Goal: Task Accomplishment & Management: Use online tool/utility

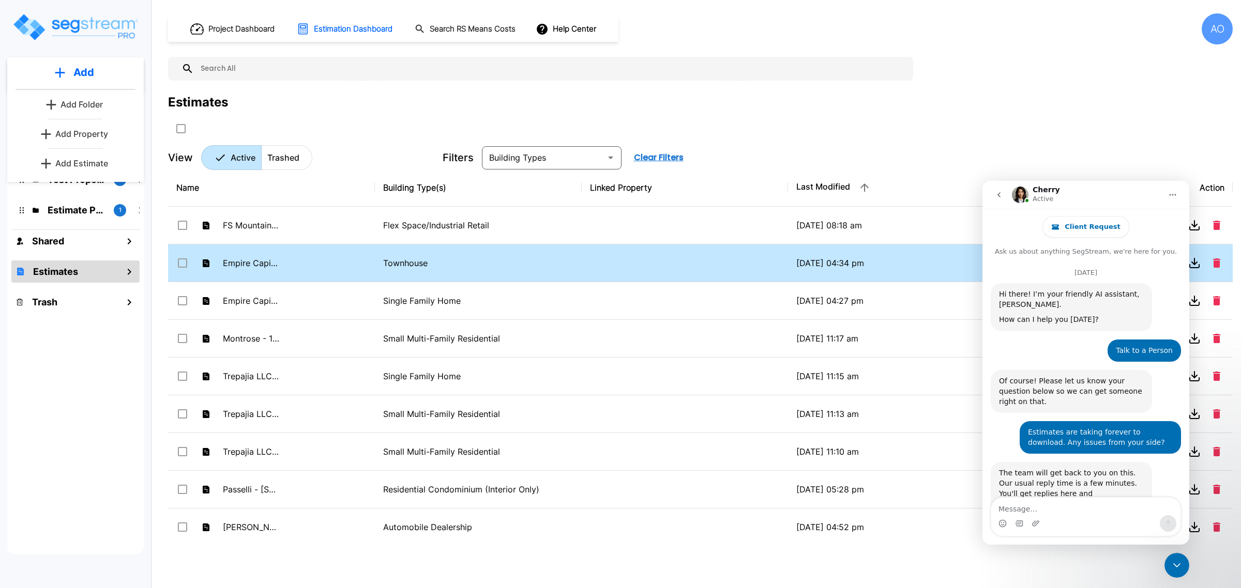
scroll to position [1404, 0]
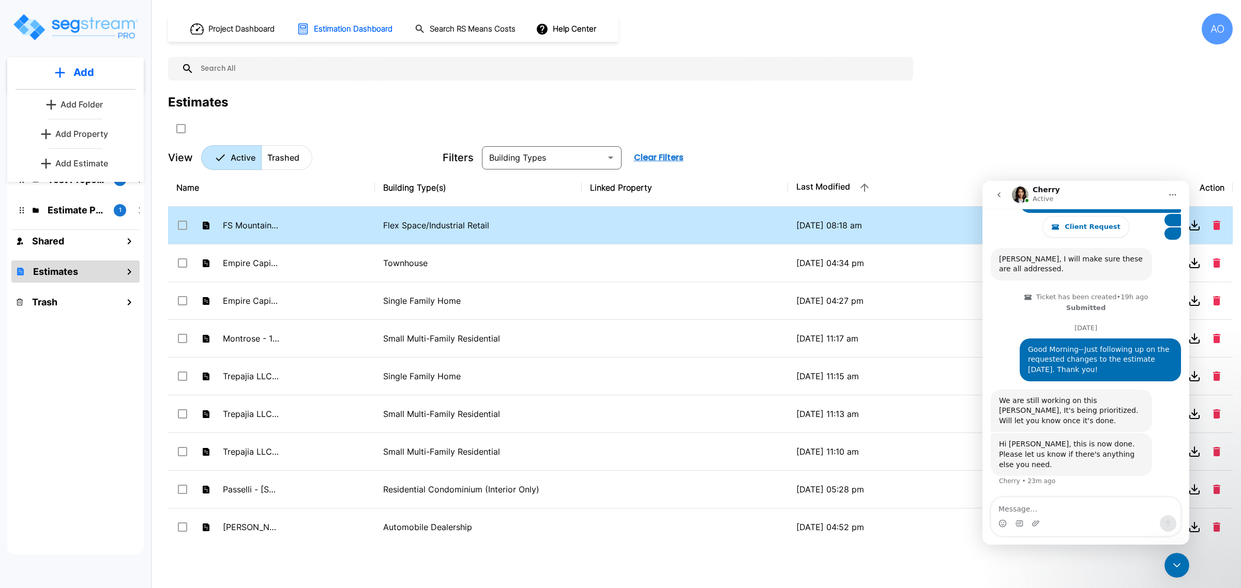
click at [362, 233] on td "FS Mountain View LLC - [STREET_ADDRESS]" at bounding box center [271, 226] width 207 height 38
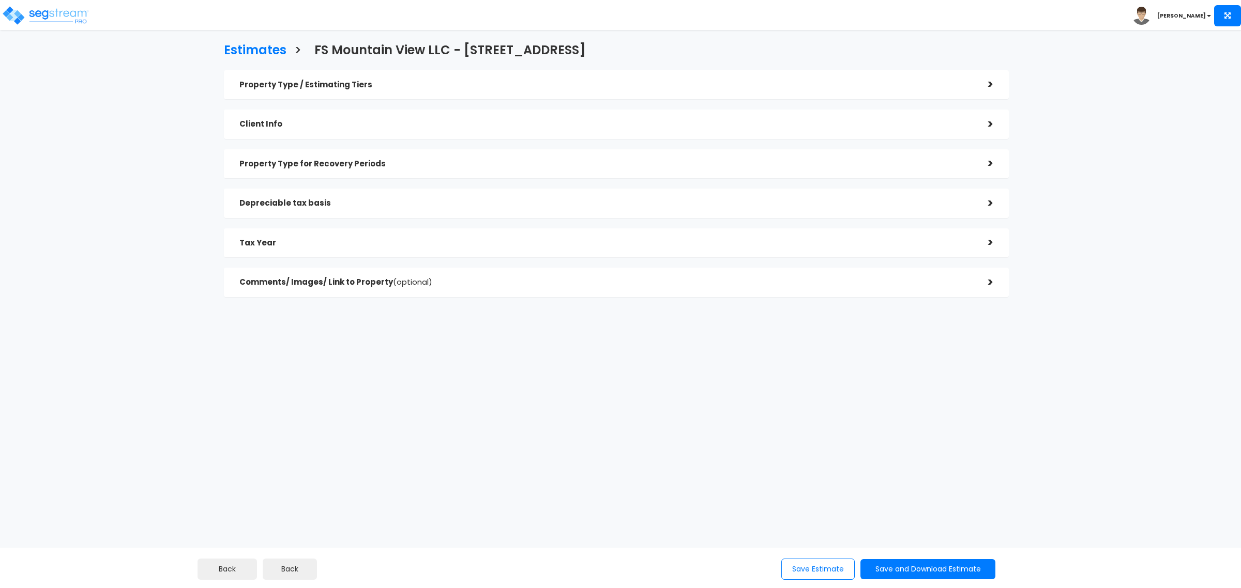
checkbox input "true"
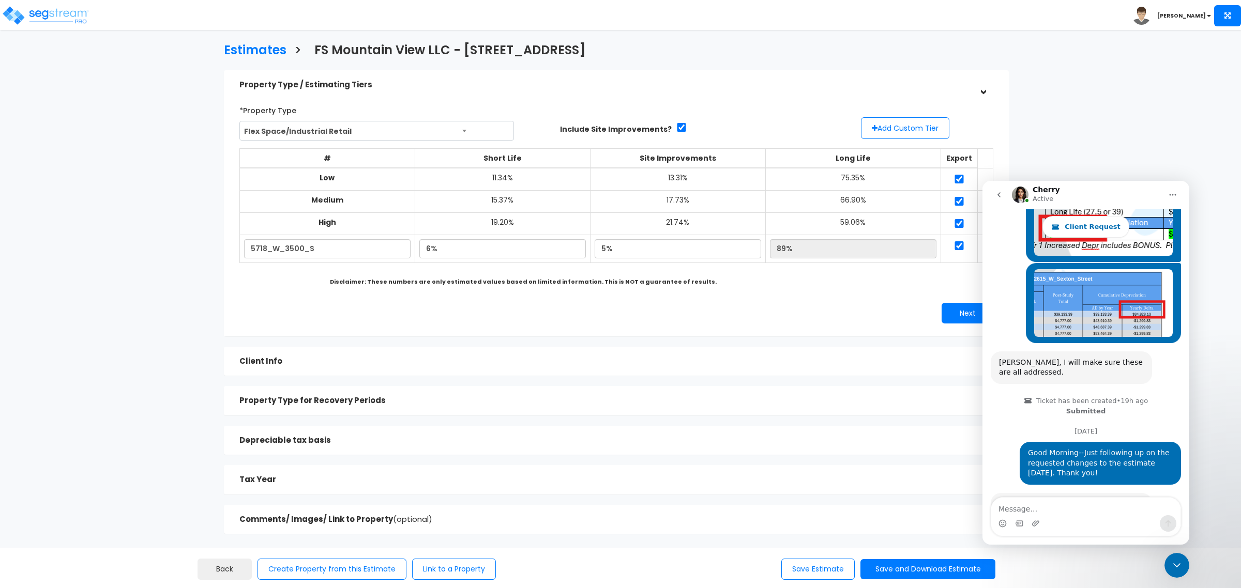
scroll to position [1404, 0]
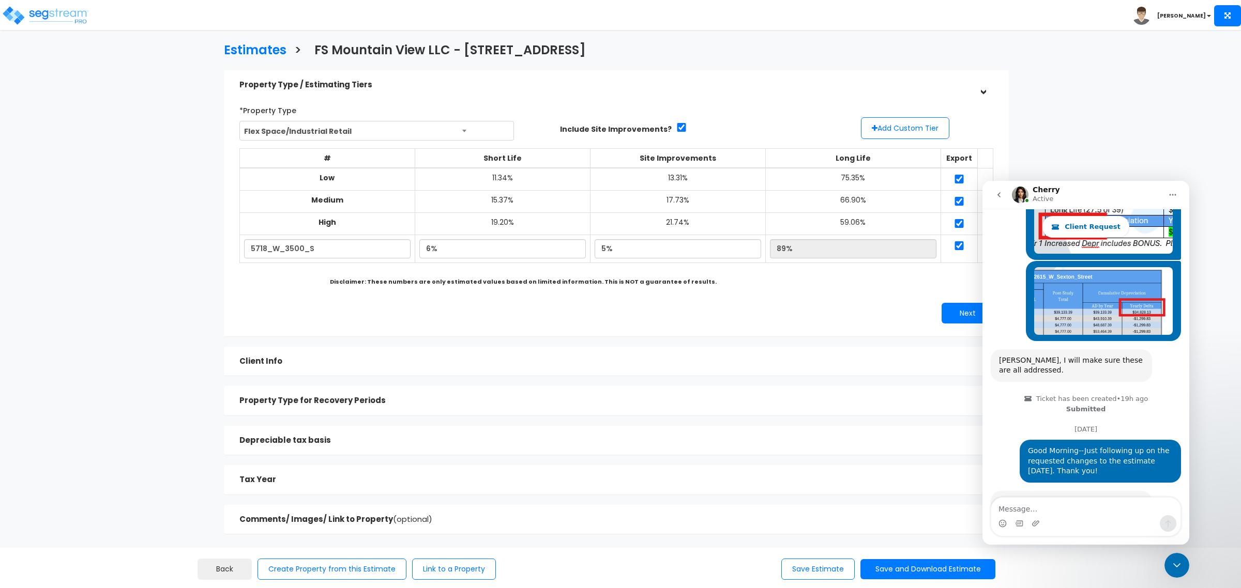
click at [766, 311] on div "Next" at bounding box center [808, 313] width 385 height 21
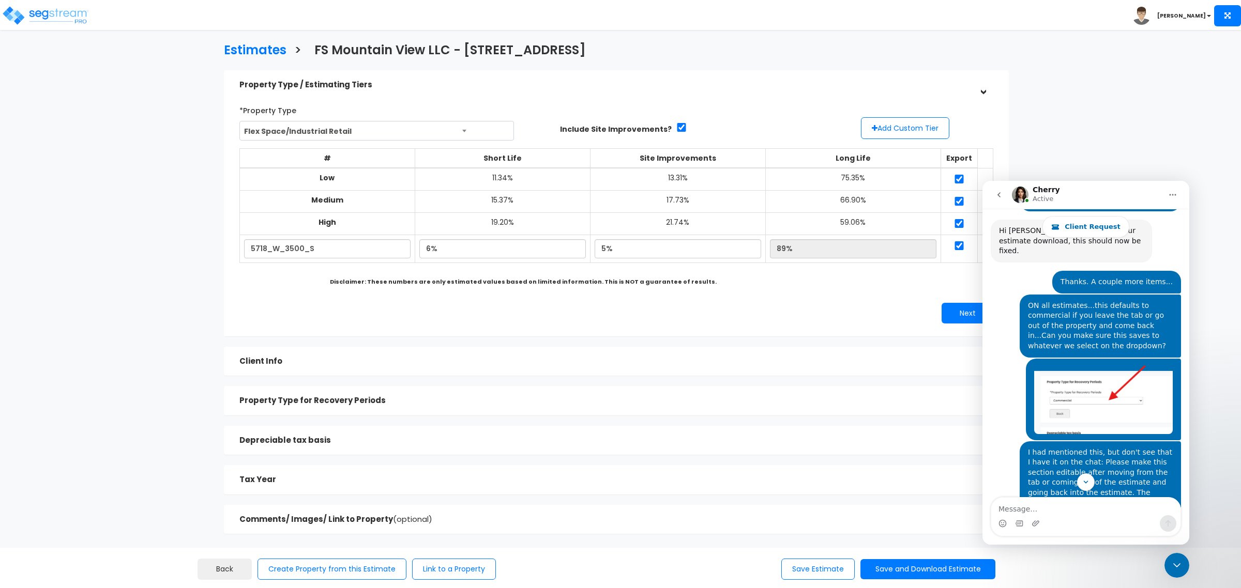
scroll to position [629, 0]
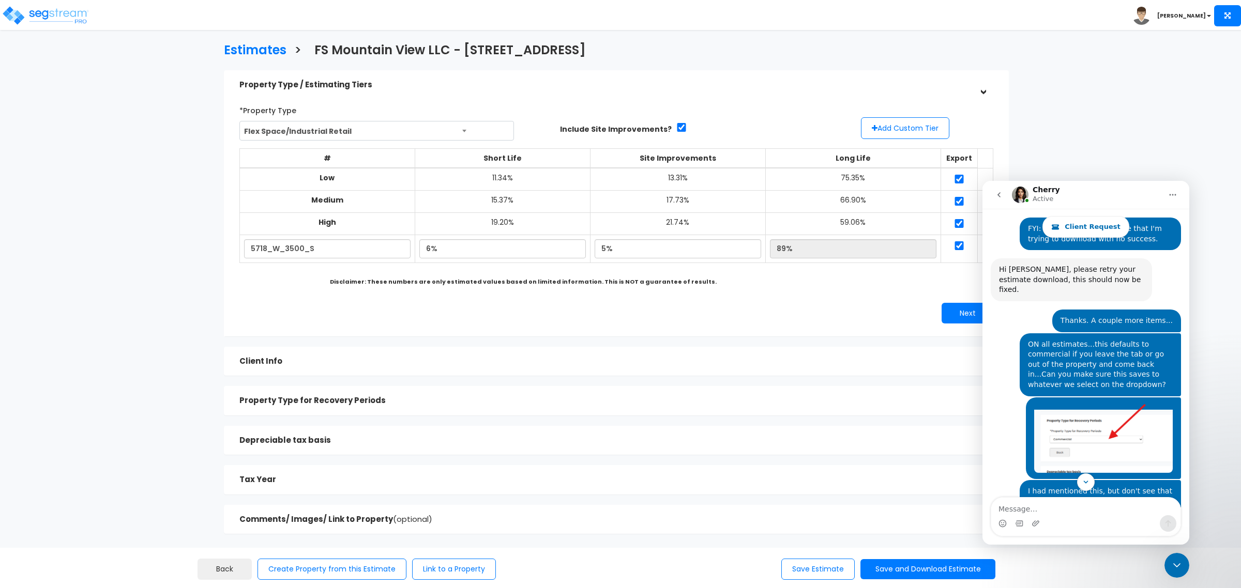
click at [181, 341] on div "Estimates > FS Mountain View LLC - 5718 W 3500 S Property Type / Estimating Tie…" at bounding box center [616, 291] width 1021 height 737
click at [275, 437] on h5 "Depreciable tax basis" at bounding box center [605, 440] width 733 height 9
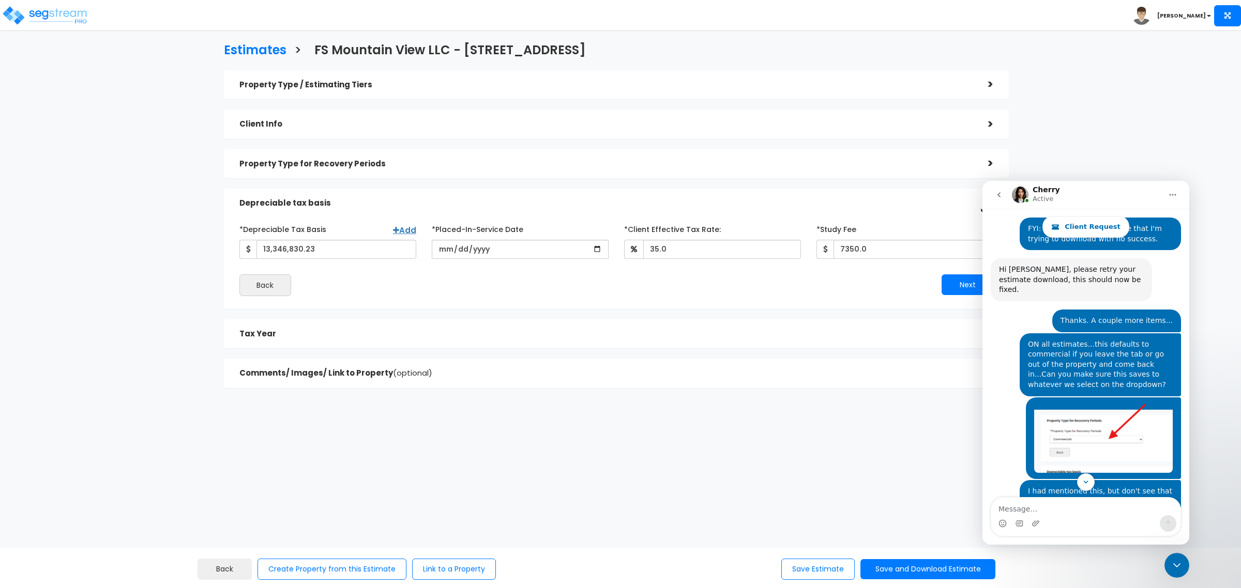
click at [300, 161] on h5 "Property Type for Recovery Periods" at bounding box center [605, 164] width 733 height 9
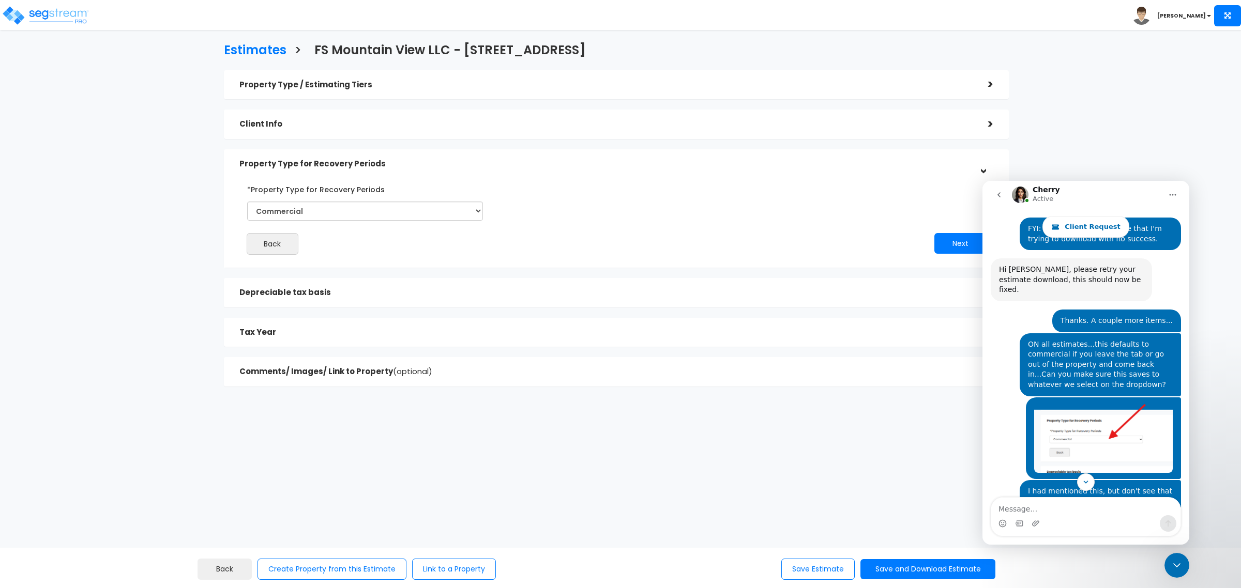
click at [148, 205] on div "Estimates > FS Mountain View LLC - 5718 W 3500 S Property Type / Estimating Tie…" at bounding box center [616, 217] width 1021 height 589
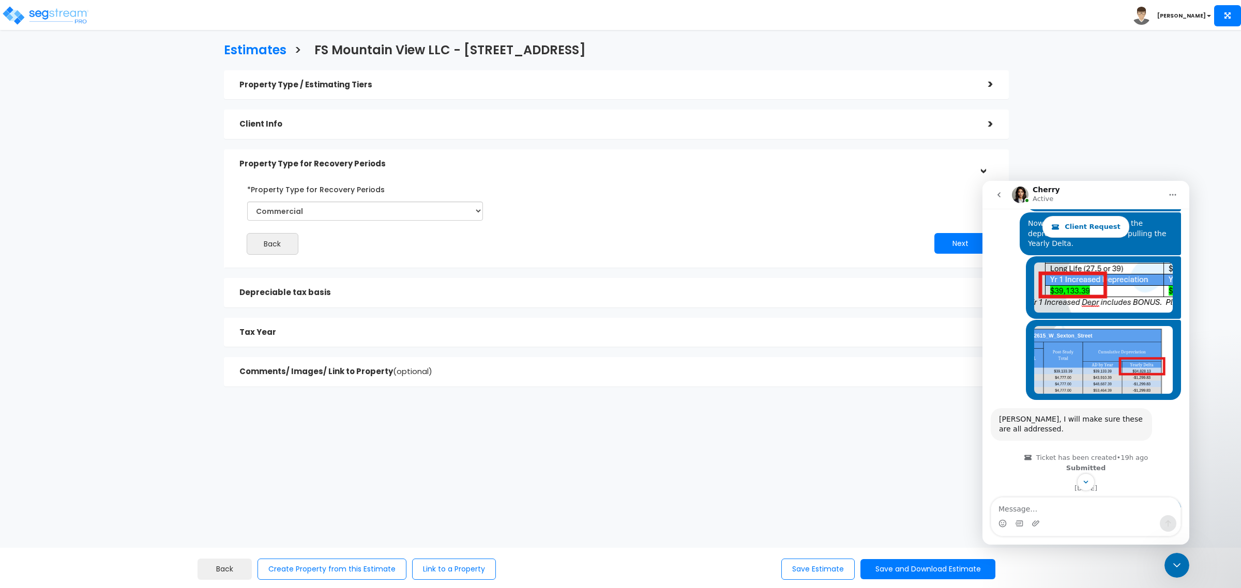
scroll to position [1404, 0]
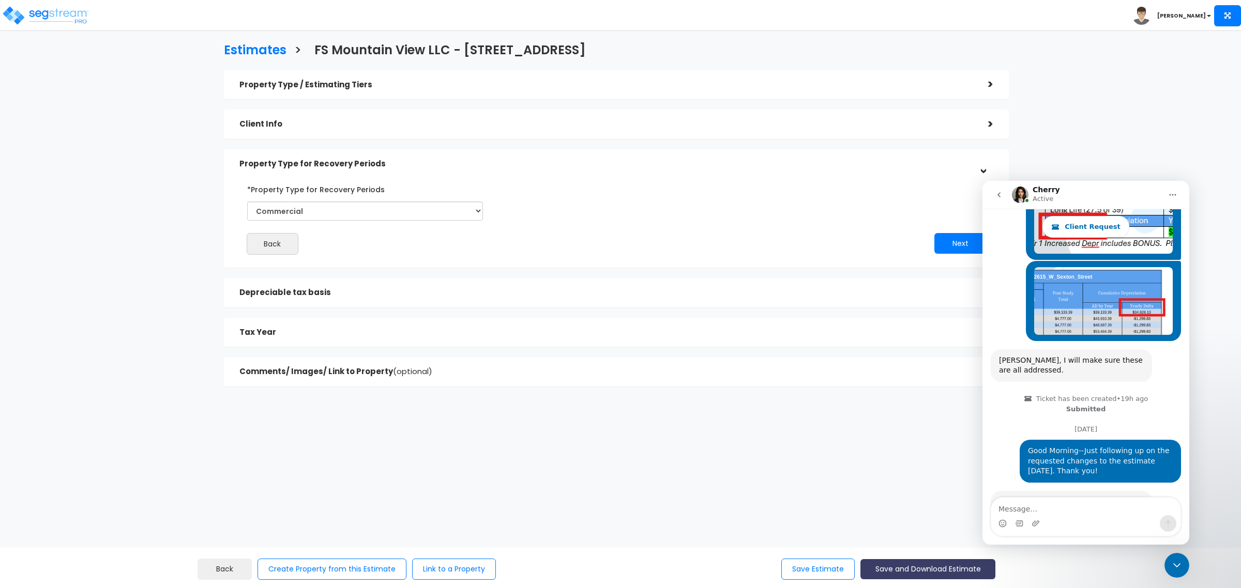
click at [918, 564] on button "Save and Download Estimate" at bounding box center [927, 569] width 135 height 20
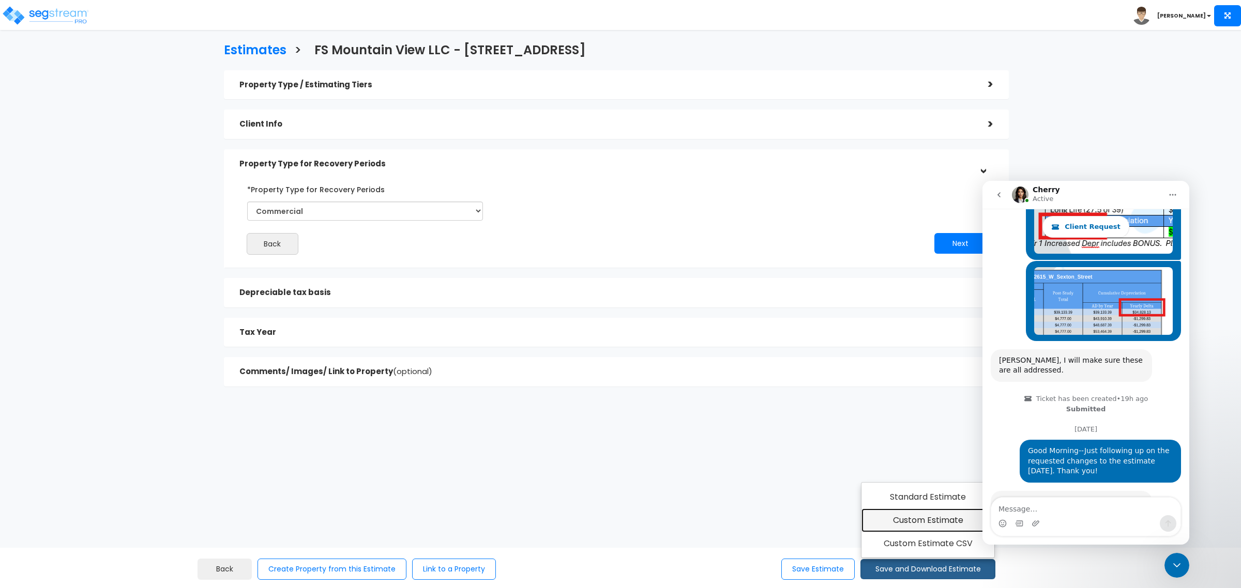
click at [924, 517] on link "Custom Estimate" at bounding box center [927, 521] width 133 height 24
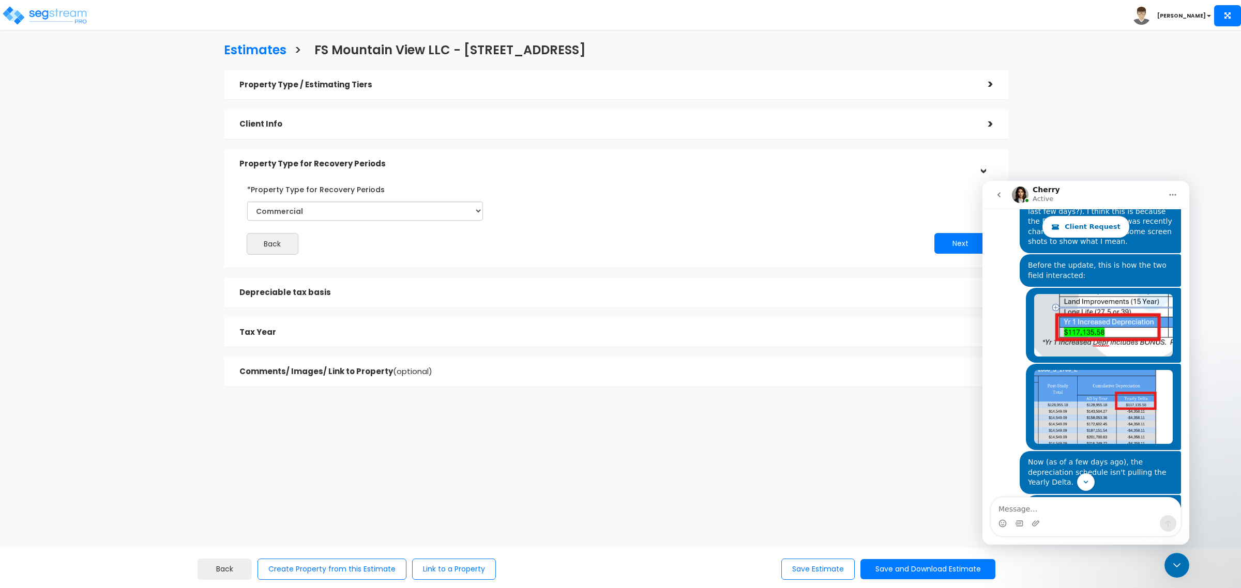
scroll to position [1404, 0]
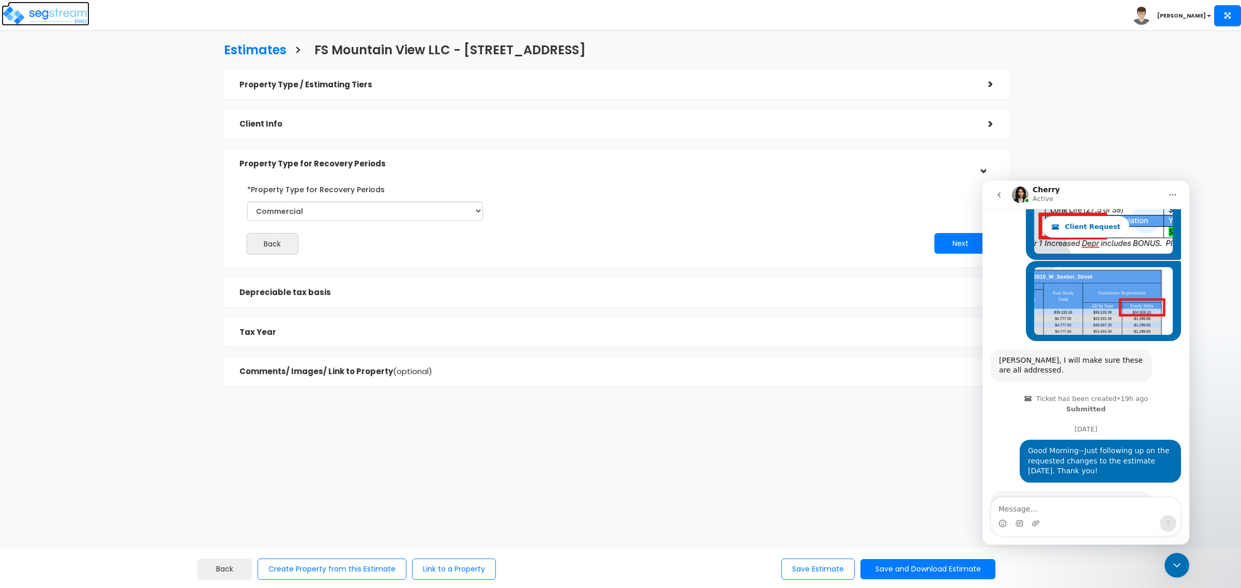
click at [39, 19] on img at bounding box center [46, 15] width 88 height 21
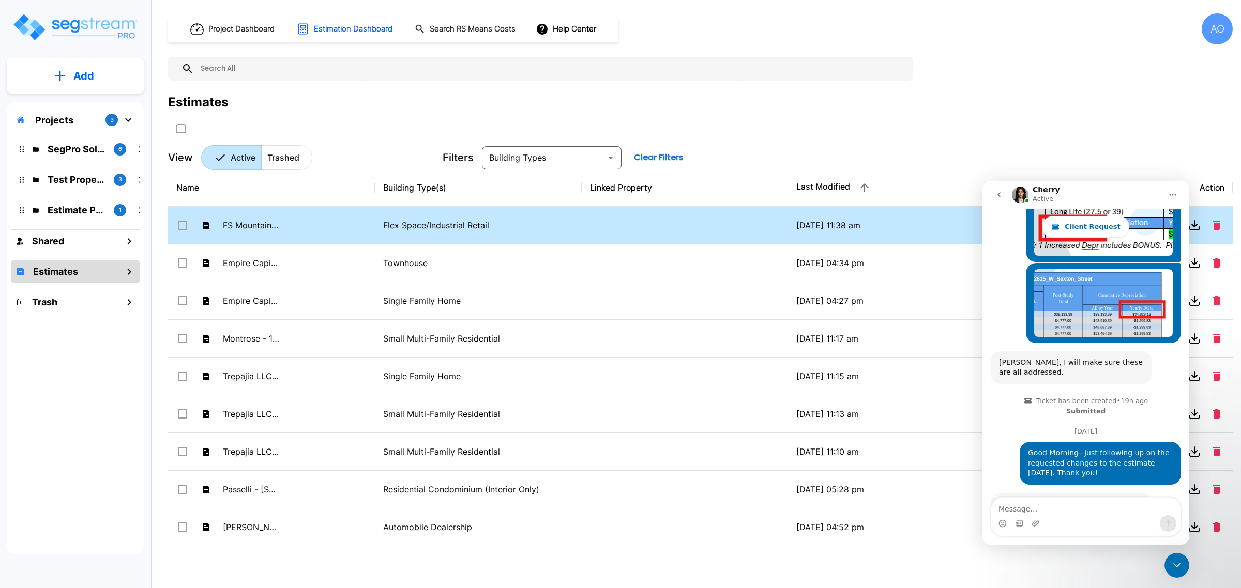
scroll to position [1404, 0]
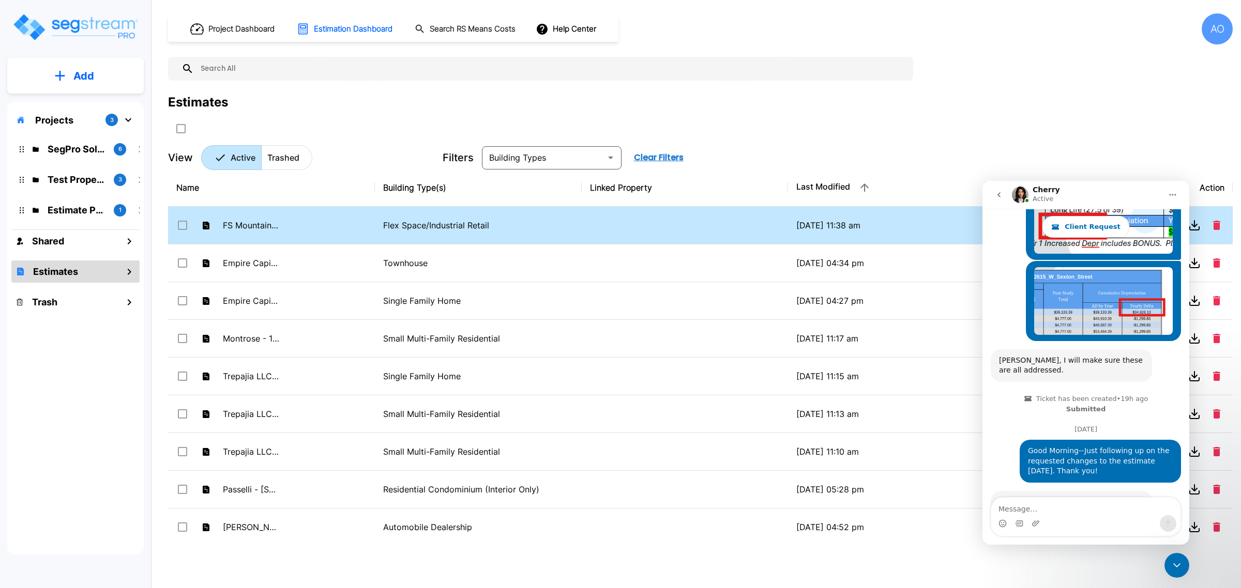
click at [289, 223] on td "FS Mountain View LLC - [STREET_ADDRESS]" at bounding box center [271, 226] width 207 height 38
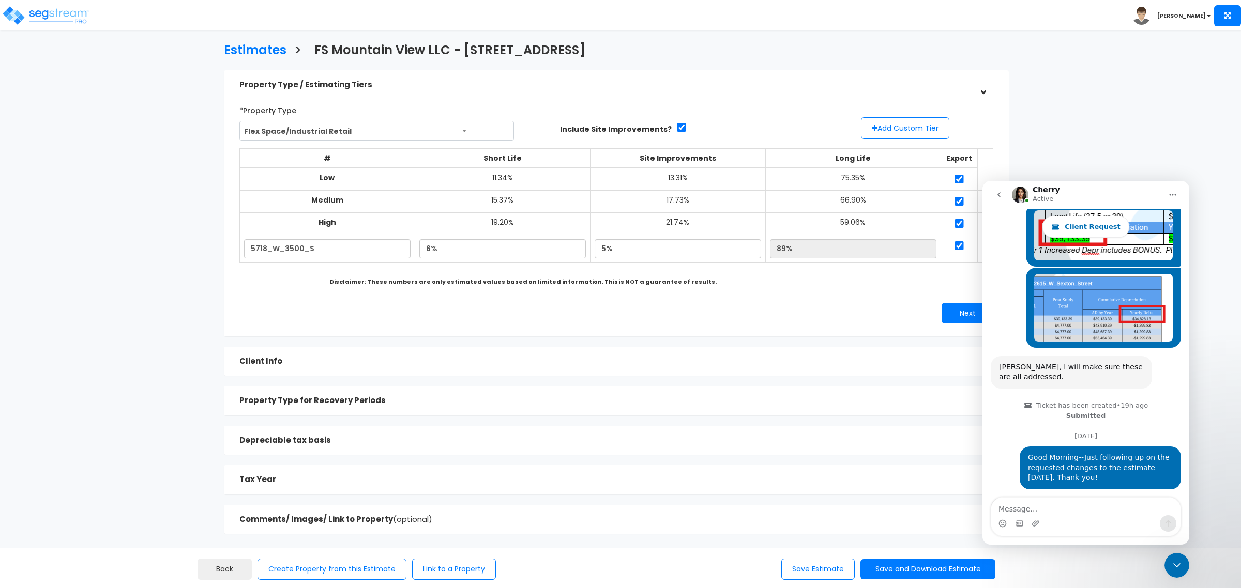
scroll to position [1404, 0]
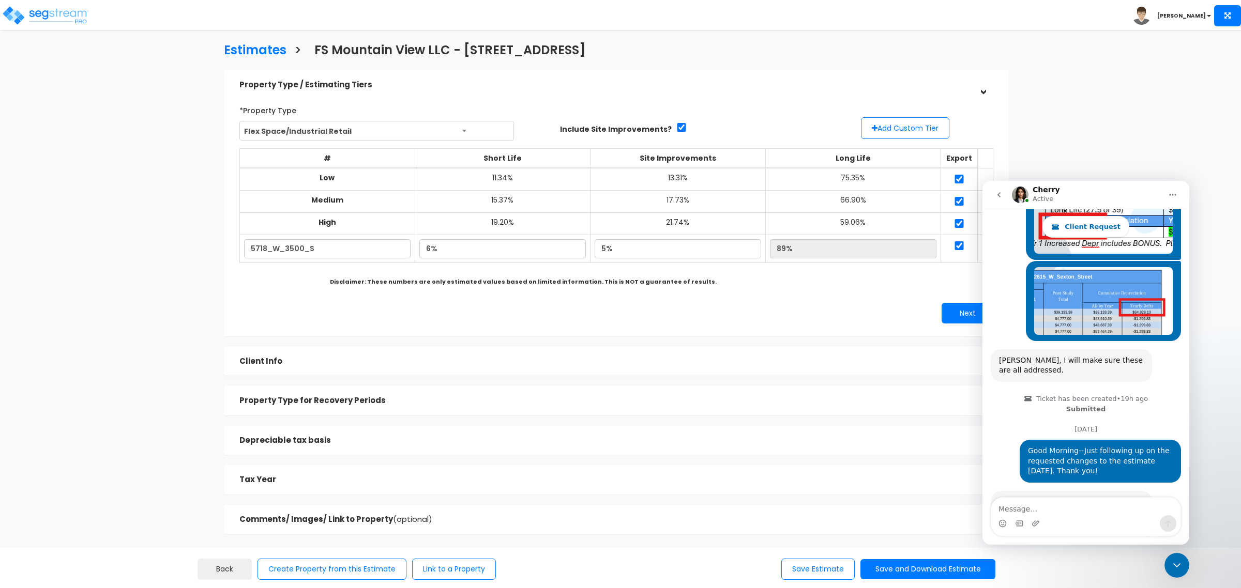
click at [844, 290] on div "*Property Type Flex Space/Industrial Retail Assisted/Senior Living Auto Repair …" at bounding box center [616, 213] width 769 height 232
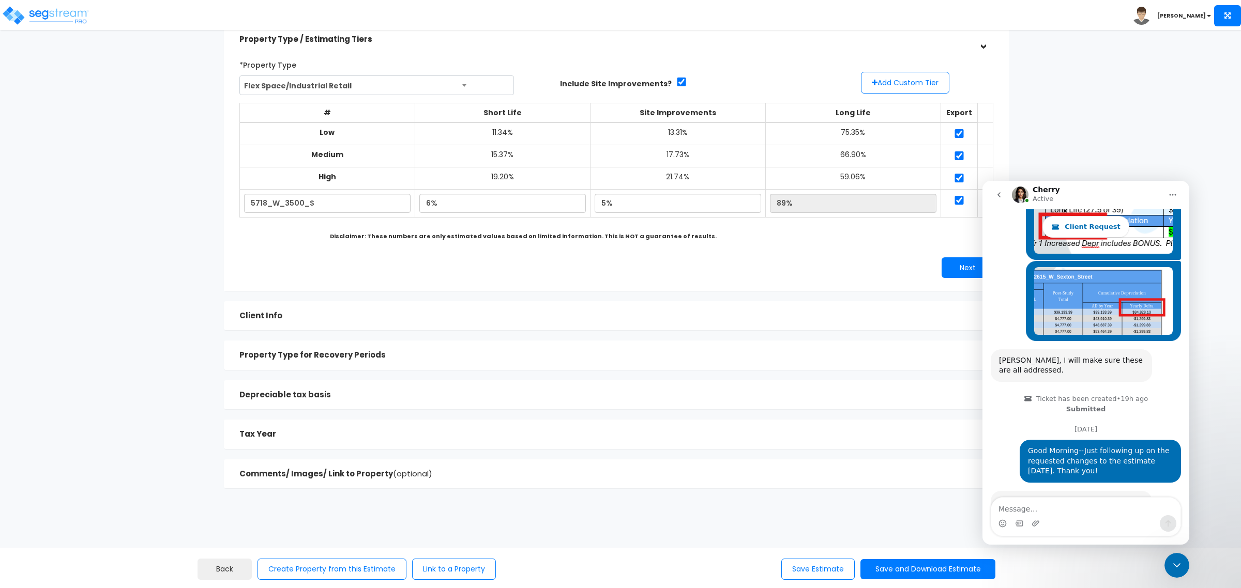
scroll to position [65, 0]
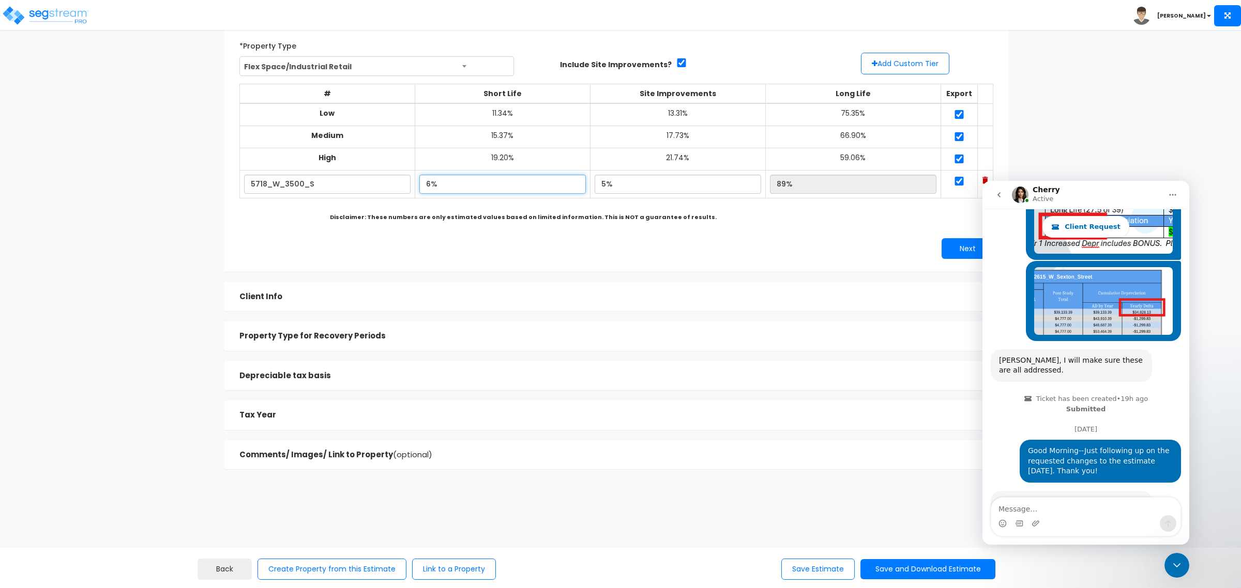
click at [427, 184] on input "6%" at bounding box center [502, 184] width 166 height 19
click at [598, 185] on input "5%" at bounding box center [677, 184] width 166 height 19
type input "6.00%"
type input "88.00%"
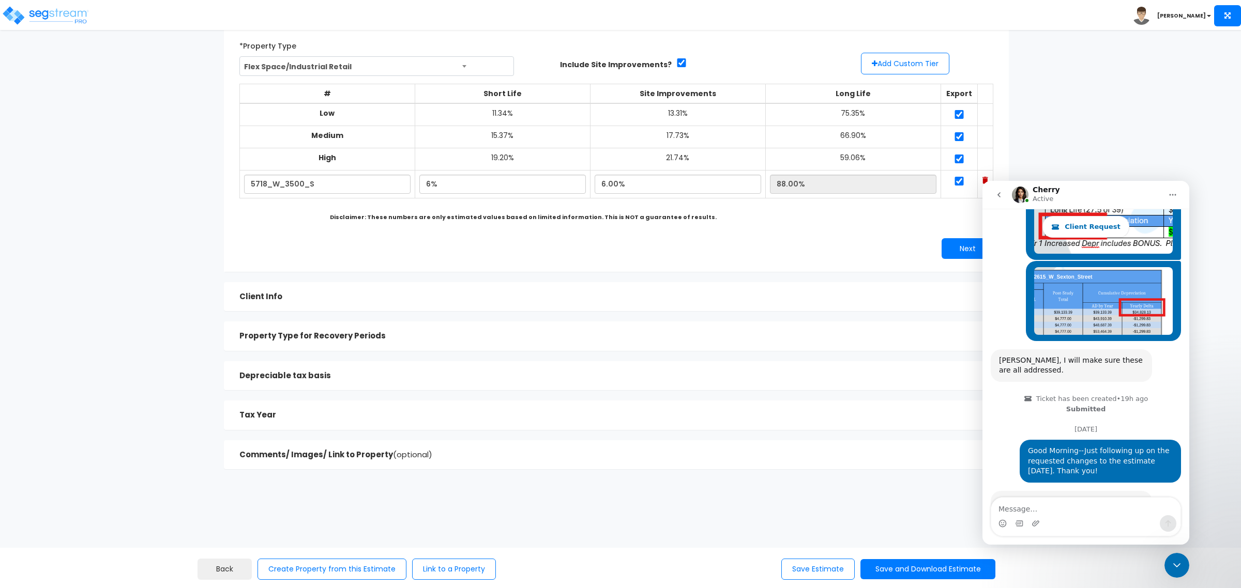
click at [765, 235] on div "*Property Type Flex Space/Industrial Retail Assisted/Senior Living Auto Repair …" at bounding box center [616, 148] width 769 height 232
drag, startPoint x: 425, startPoint y: 183, endPoint x: 475, endPoint y: 306, distance: 132.2
click at [425, 183] on input "6%" at bounding box center [502, 184] width 166 height 19
type input "7.10%"
type input "86.90%"
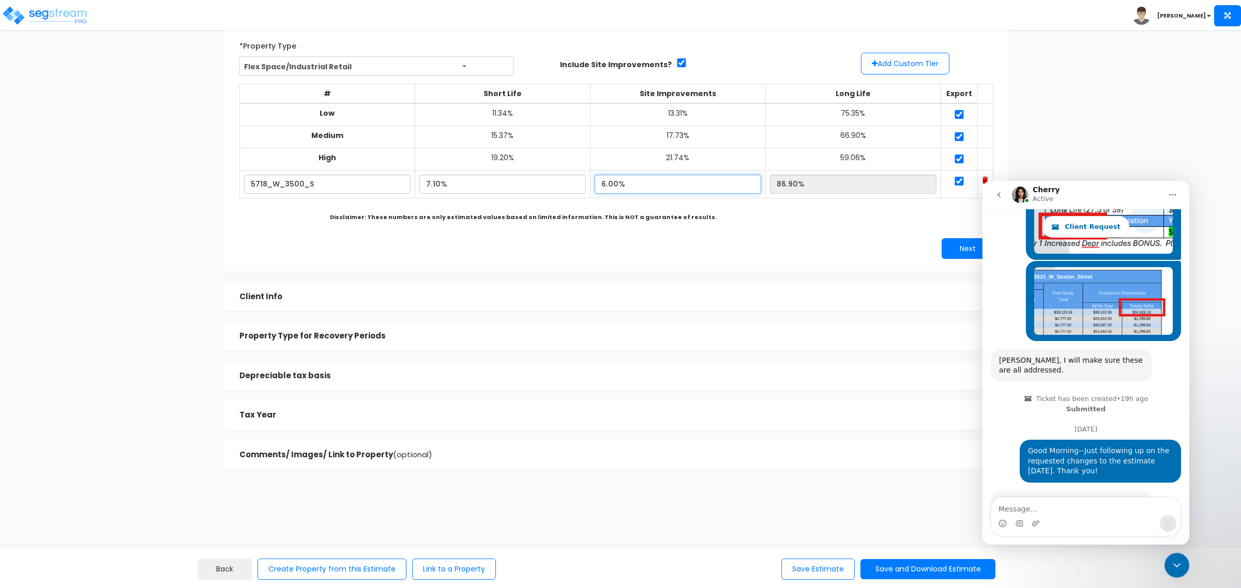
click at [608, 182] on input "6.00%" at bounding box center [677, 184] width 166 height 19
type input "6.25%"
type input "86.65%"
click at [791, 233] on div "*Property Type Flex Space/Industrial Retail Assisted/Senior Living Auto Repair …" at bounding box center [616, 148] width 769 height 232
click at [773, 234] on div "*Property Type Flex Space/Industrial Retail Assisted/Senior Living Auto Repair …" at bounding box center [616, 148] width 769 height 232
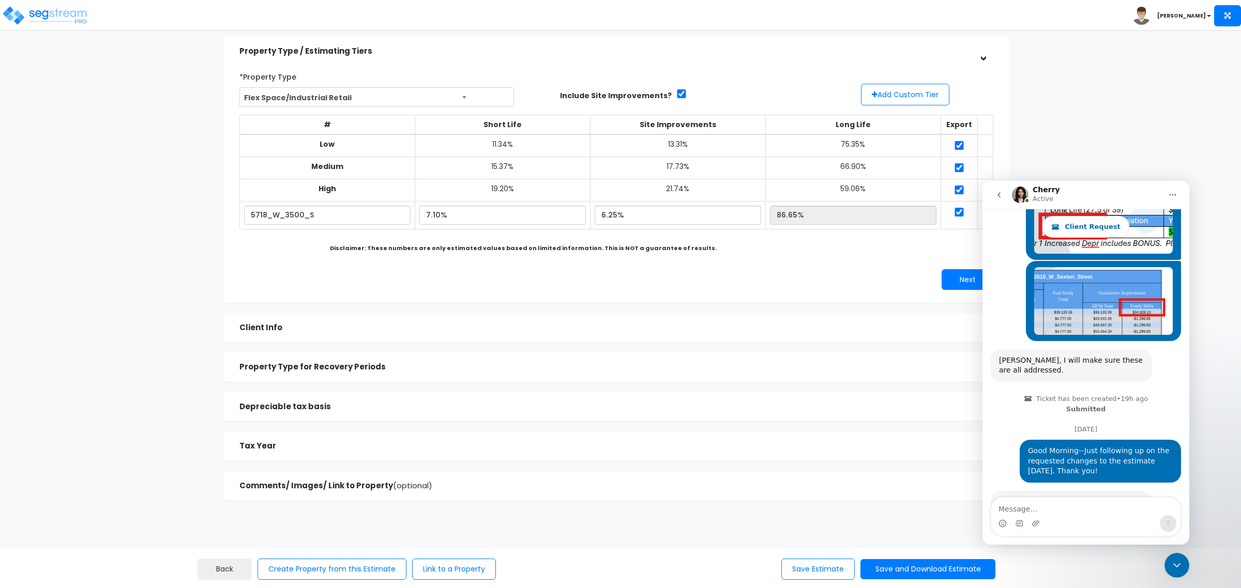
scroll to position [0, 0]
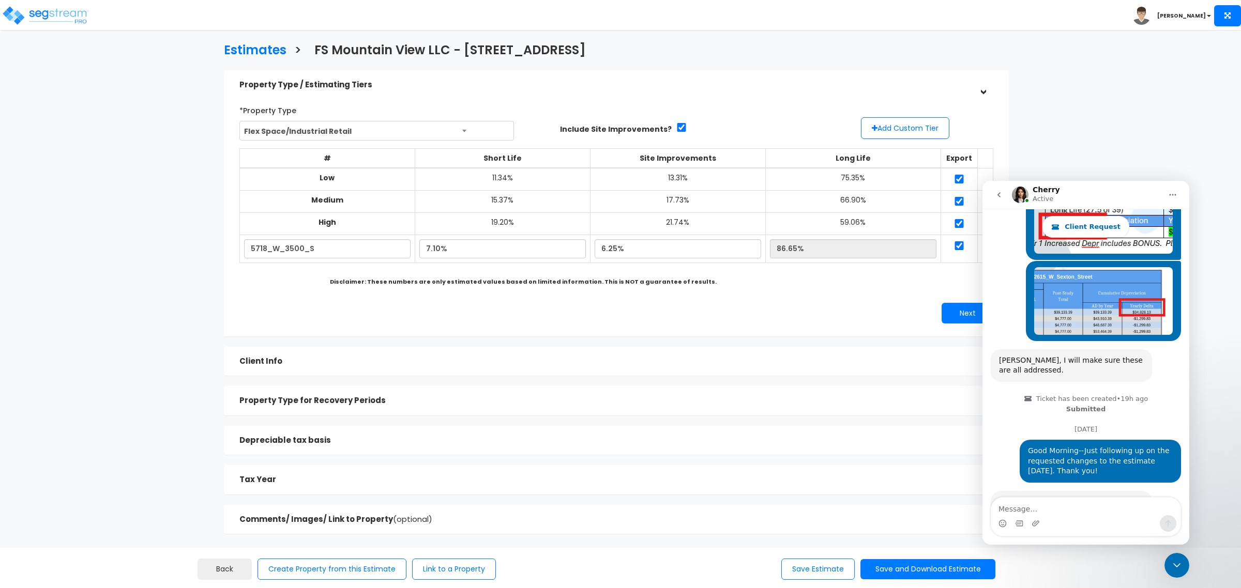
click at [148, 277] on div "Estimates > FS Mountain View LLC - 5718 W 3500 S Property Type / Estimating Tie…" at bounding box center [616, 291] width 1021 height 737
click at [729, 305] on div "Next" at bounding box center [808, 313] width 385 height 21
click at [373, 357] on h5 "Client Info" at bounding box center [605, 361] width 733 height 9
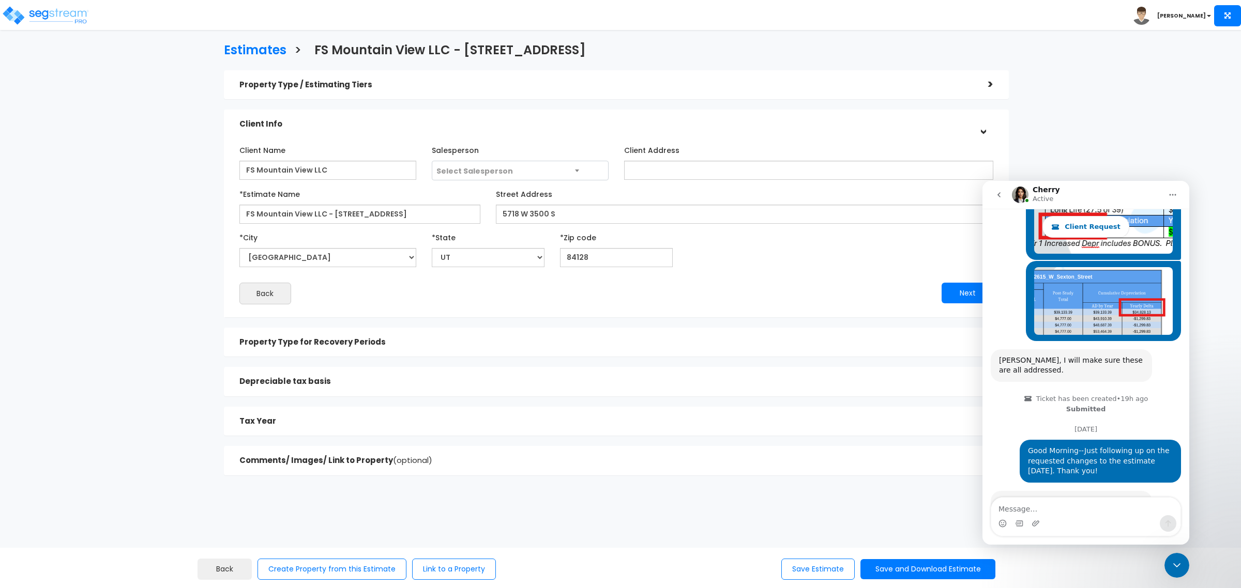
click at [384, 345] on h5 "Property Type for Recovery Periods" at bounding box center [605, 342] width 733 height 9
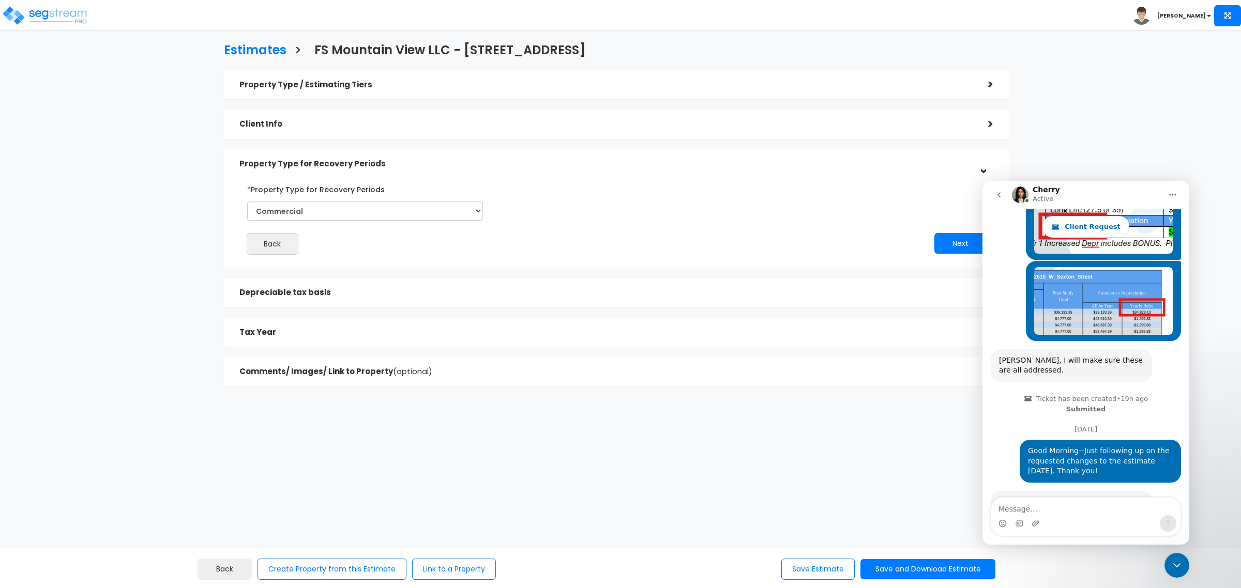
click at [365, 283] on div "Depreciable tax basis" at bounding box center [605, 292] width 733 height 19
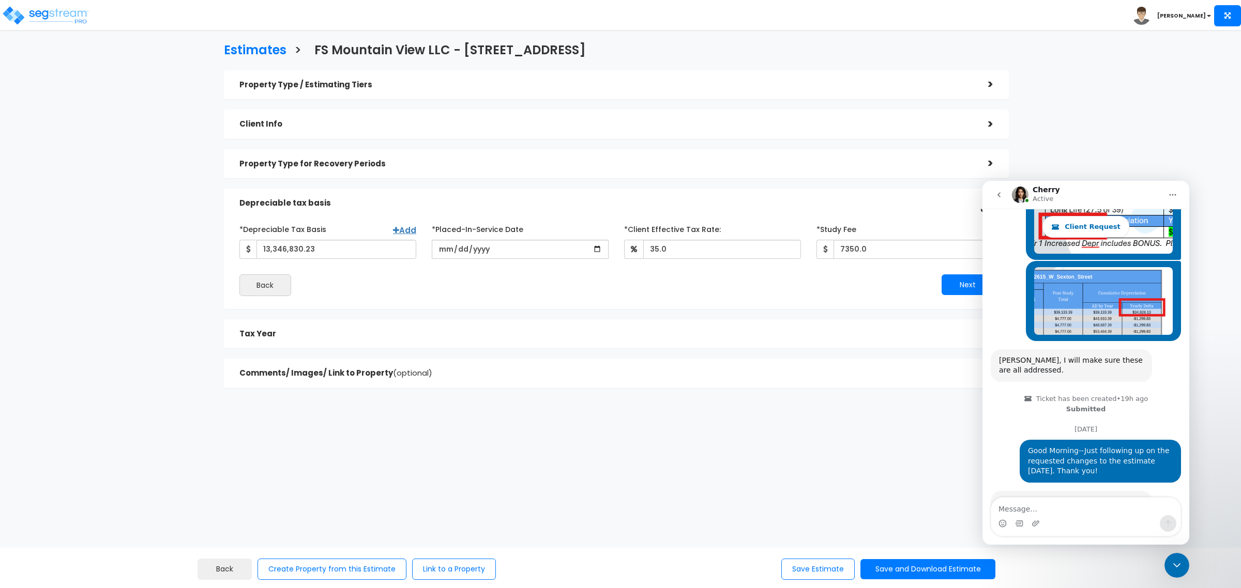
click at [587, 296] on div "*Depreciable Tax Basis Add 13,346,830.23 *Placed-In-Service Date 2024-05-15 35.0" at bounding box center [616, 259] width 769 height 86
click at [1179, 567] on icon "Close Intercom Messenger" at bounding box center [1176, 565] width 12 height 12
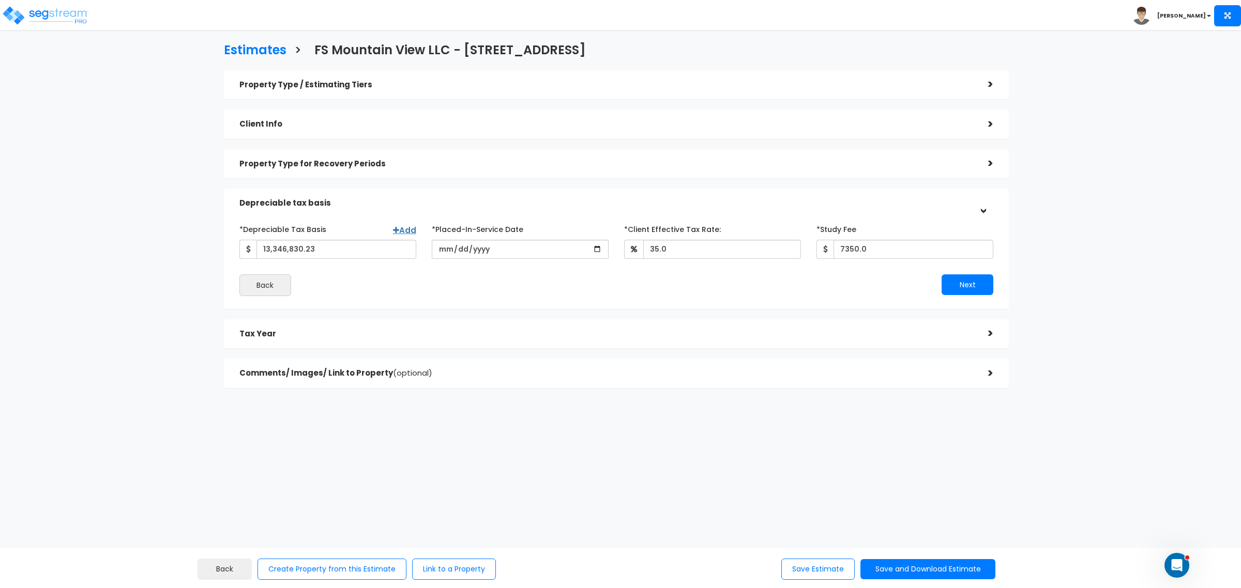
scroll to position [1404, 0]
click at [347, 279] on div "Back" at bounding box center [424, 285] width 385 height 22
click at [350, 329] on div "Tax Year" at bounding box center [605, 334] width 733 height 19
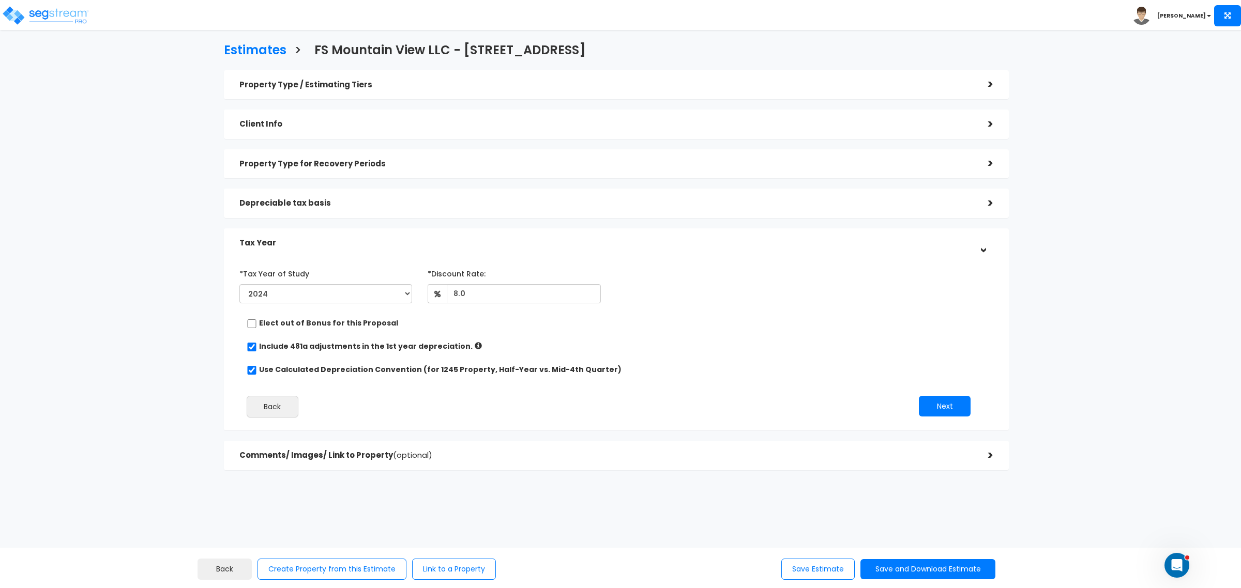
click at [724, 314] on div "*Tax Year of Study 2024 2025 2026 Prior Accumulated Depreciation 8.0 Back" at bounding box center [609, 345] width 754 height 171
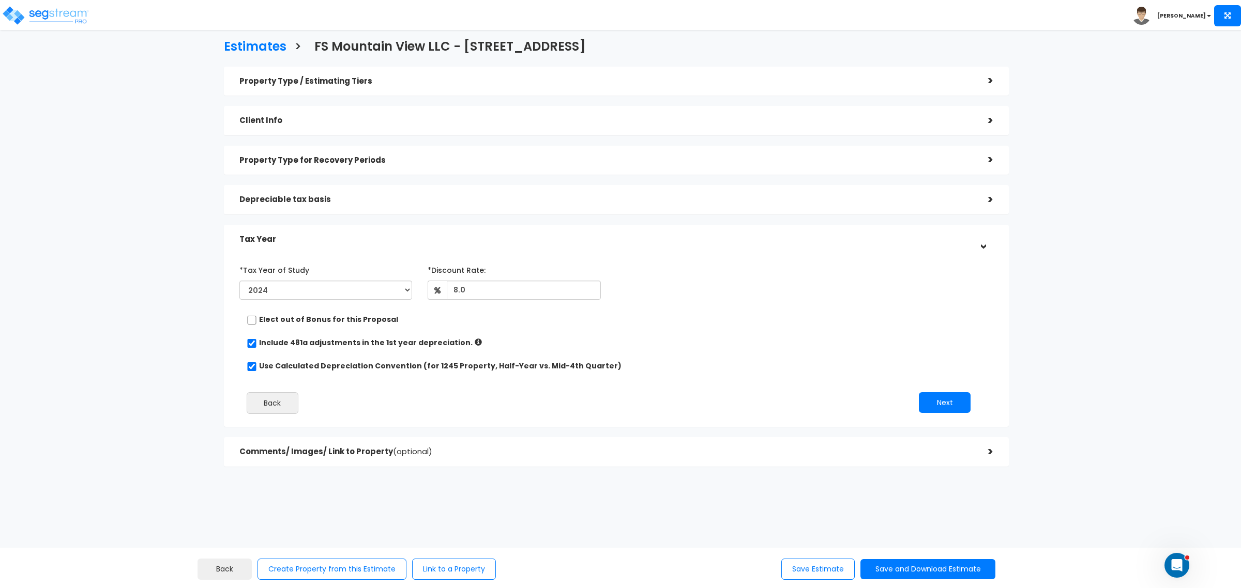
scroll to position [0, 0]
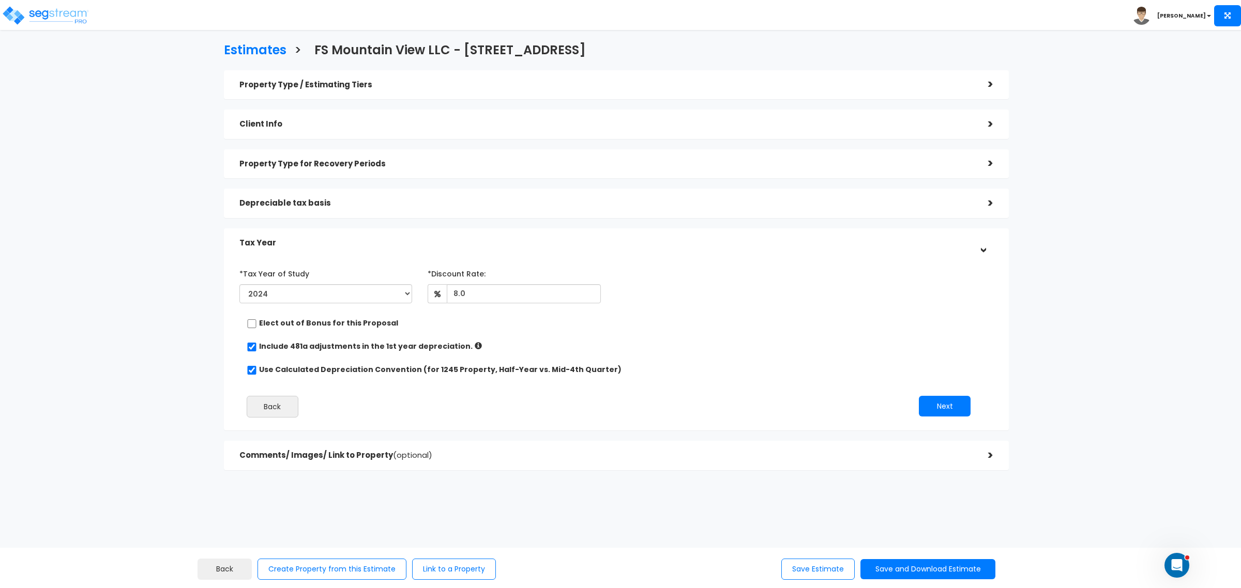
click at [809, 454] on h5 "Comments/ Images/ Link to Property (optional)" at bounding box center [605, 455] width 733 height 9
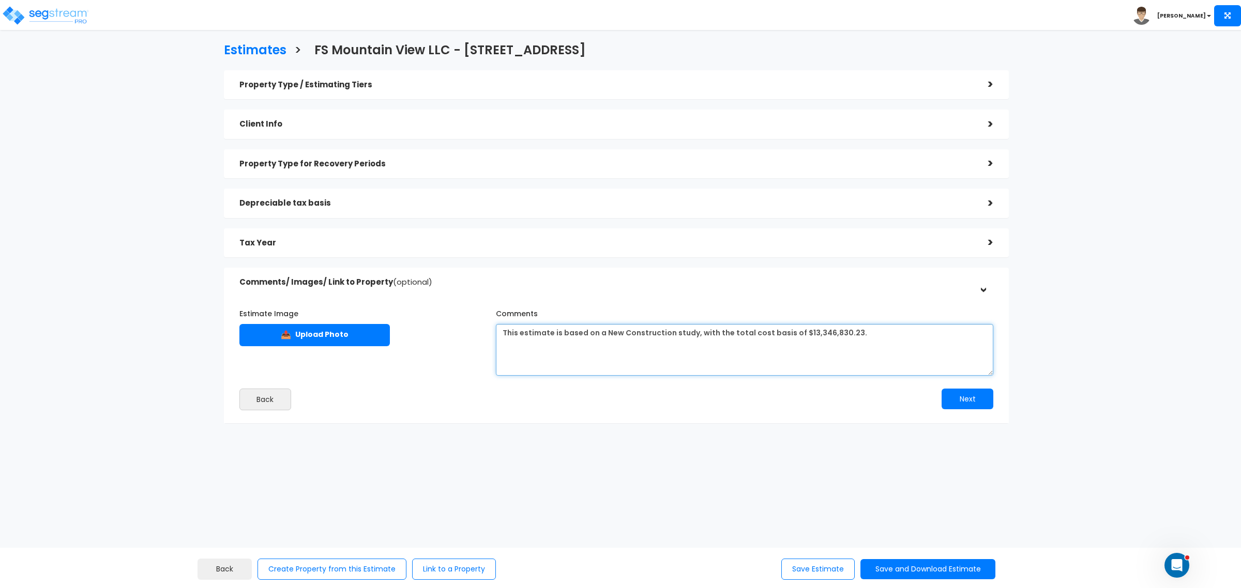
click at [848, 333] on textarea "This estimate is based on a New Construction study, with the total cost basis o…" at bounding box center [744, 350] width 497 height 52
click at [892, 330] on textarea "This estimate is based on a New Construction study, with the total cost basis o…" at bounding box center [744, 350] width 497 height 52
click at [537, 342] on textarea "This estimate is based on a New Construction study, with the total cost basis o…" at bounding box center [744, 350] width 497 height 52
click at [552, 346] on textarea "This estimate is based on a New Construction study, with the total cost basis o…" at bounding box center [744, 350] width 497 height 52
click at [666, 353] on textarea "This estimate is based on a New Construction study, with the total cost basis o…" at bounding box center [744, 350] width 497 height 52
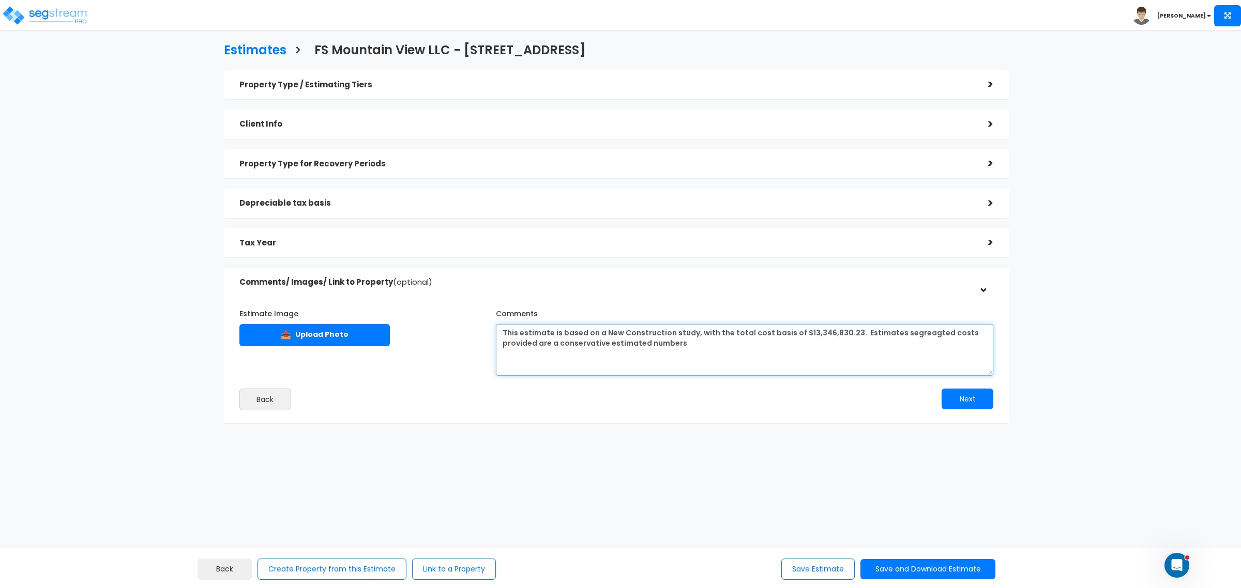
drag, startPoint x: 693, startPoint y: 345, endPoint x: 607, endPoint y: 347, distance: 85.8
click at [607, 347] on textarea "This estimate is based on a New Construction study, with the total cost basis o…" at bounding box center [744, 350] width 497 height 52
click at [559, 343] on textarea "This estimate is based on a New Construction study, with the total cost basis o…" at bounding box center [744, 350] width 497 height 52
click at [644, 351] on textarea "This estimate is based on a New Construction study, with the total cost basis o…" at bounding box center [744, 350] width 497 height 52
drag, startPoint x: 677, startPoint y: 344, endPoint x: 601, endPoint y: 342, distance: 76.0
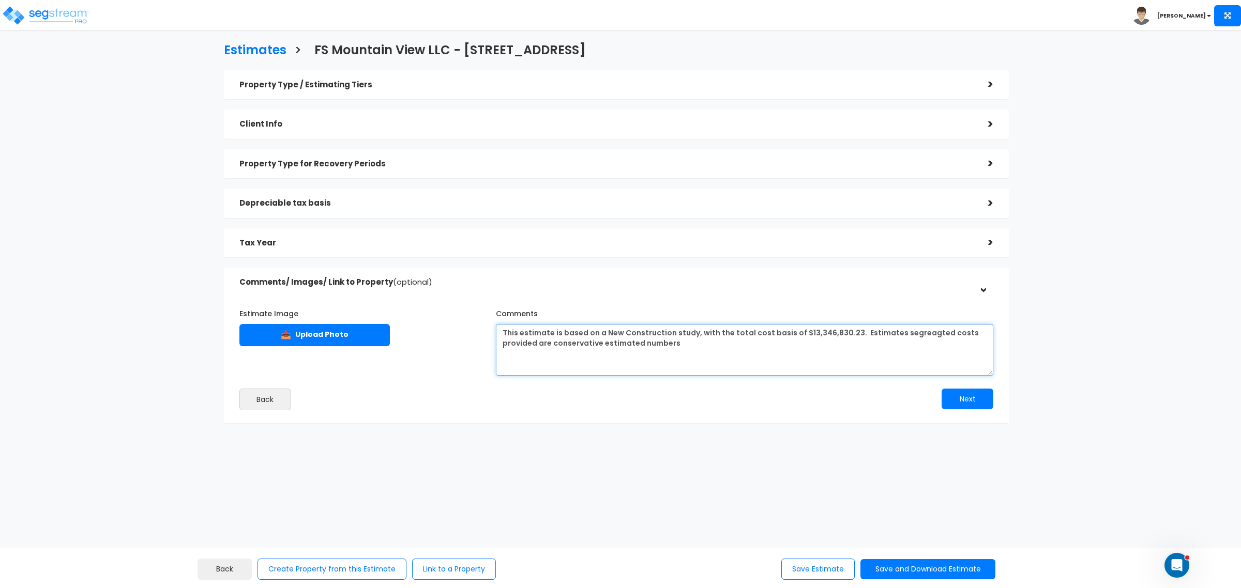
click at [601, 342] on textarea "This estimate is based on a New Construction study, with the total cost basis o…" at bounding box center [744, 350] width 497 height 52
type textarea "This estimate is based on a New Construction study, with the total cost basis o…"
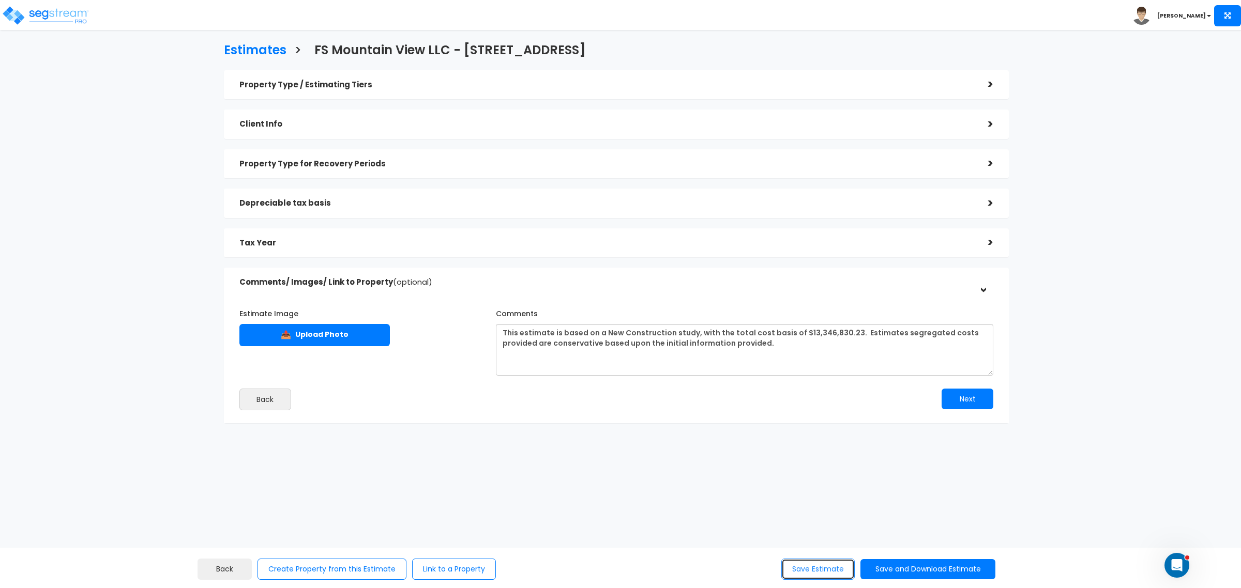
click at [784, 570] on button "Save Estimate" at bounding box center [817, 569] width 73 height 21
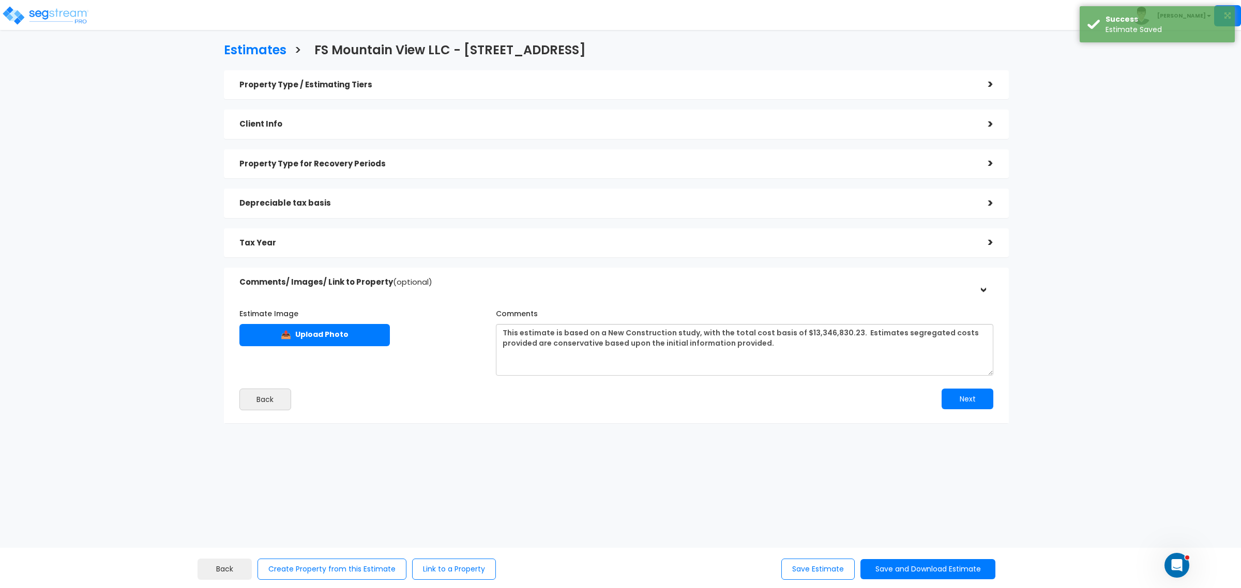
click at [357, 169] on h5 "Property Type for Recovery Periods" at bounding box center [605, 164] width 733 height 9
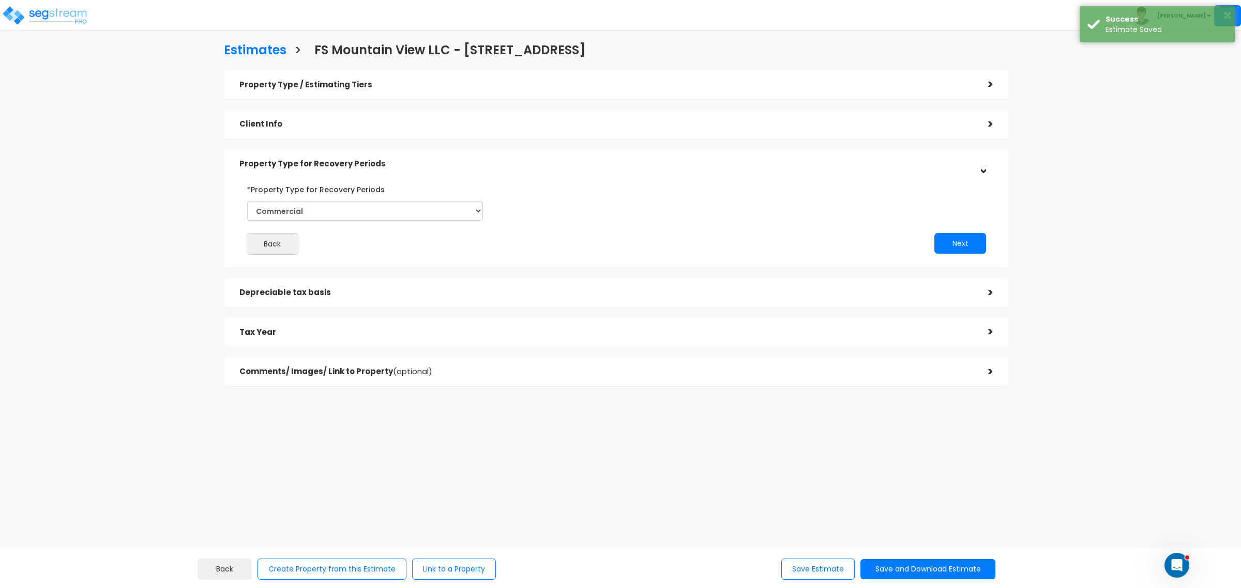
click at [328, 127] on h5 "Client Info" at bounding box center [605, 124] width 733 height 9
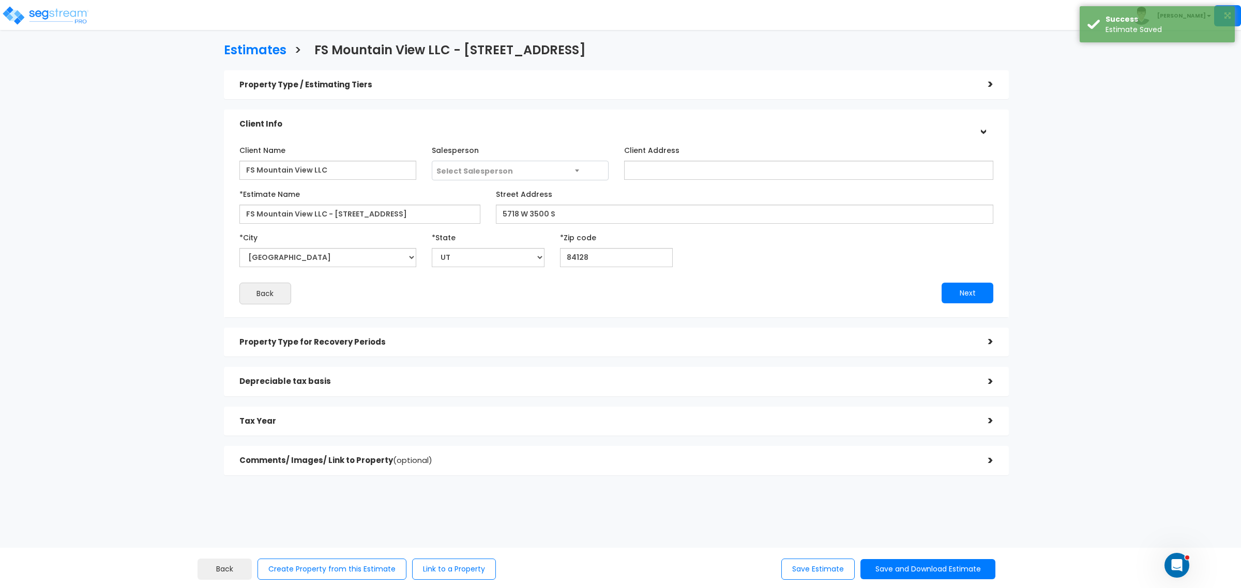
click at [348, 88] on h5 "Property Type / Estimating Tiers" at bounding box center [605, 85] width 733 height 9
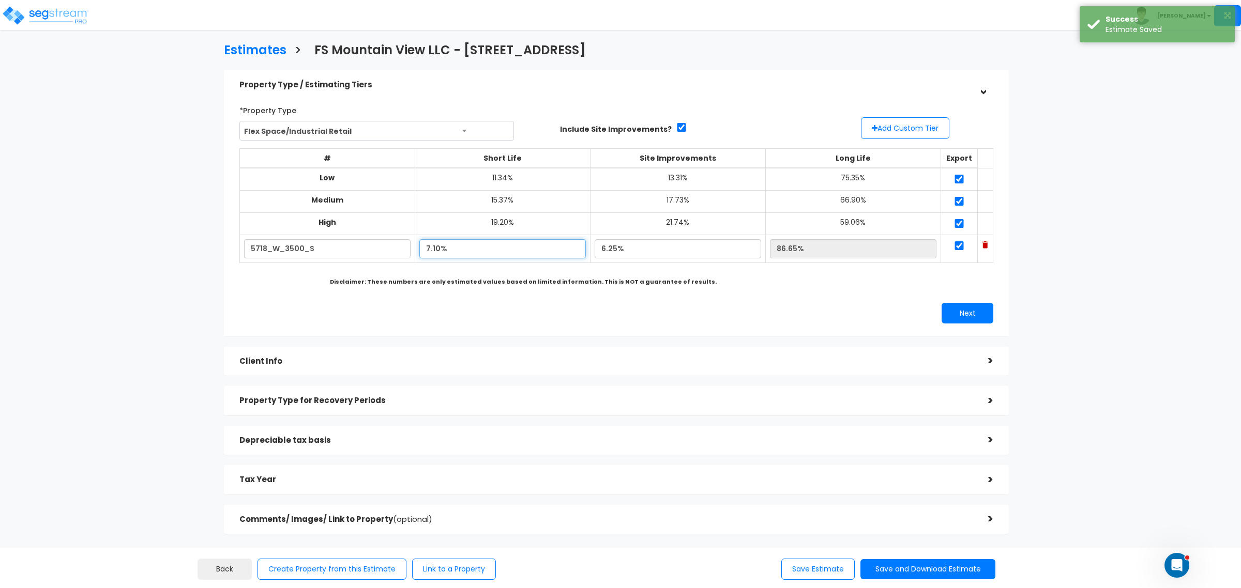
click at [465, 252] on input "7.10%" at bounding box center [502, 248] width 166 height 19
drag, startPoint x: 458, startPoint y: 251, endPoint x: 409, endPoint y: 249, distance: 49.6
click at [409, 249] on tr "5718_W_3500_S 7.10% 6.25% 86.65%" at bounding box center [615, 249] width 753 height 28
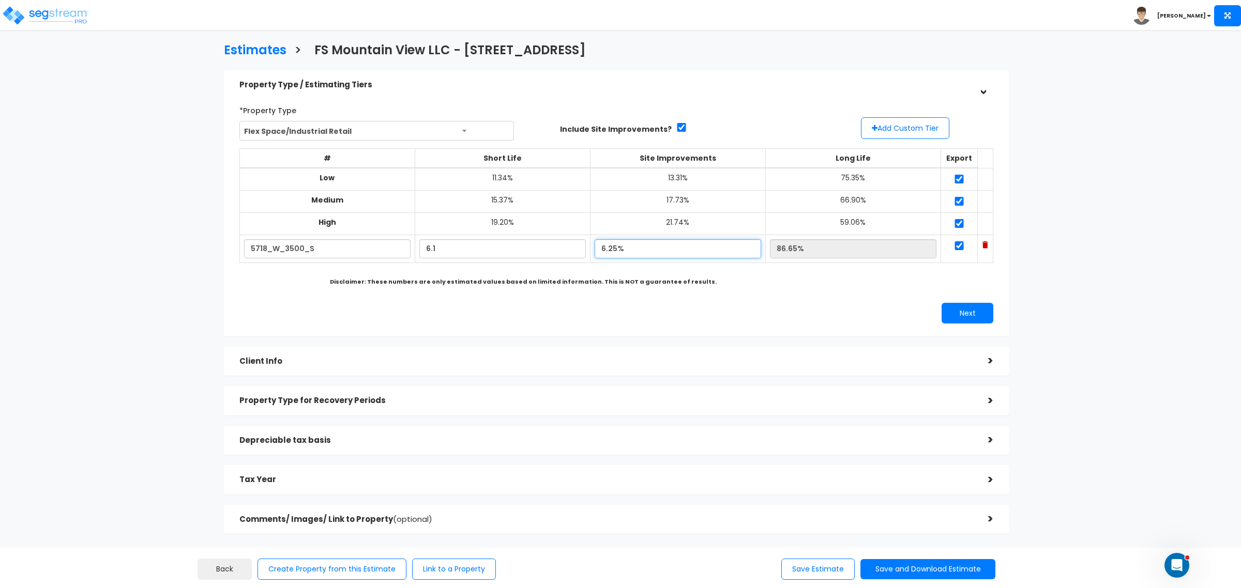
type input "6.10%"
type input "87.65%"
click at [606, 251] on input "6.25%" at bounding box center [677, 248] width 166 height 19
drag, startPoint x: 610, startPoint y: 248, endPoint x: 577, endPoint y: 251, distance: 32.7
click at [577, 249] on tr "5718_W_3500_S 6.10% 6.25% 87.65%" at bounding box center [615, 249] width 753 height 28
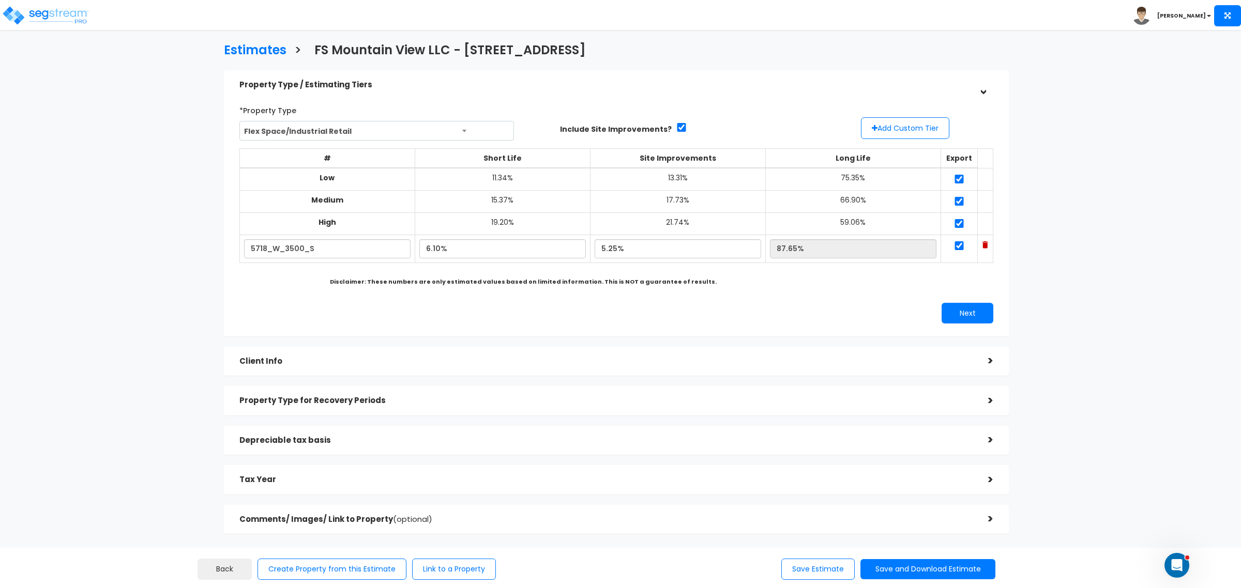
type input "5.25%"
type input "88.65%"
click at [823, 293] on div "*Property Type Flex Space/Industrial Retail Assisted/Senior Living Auto Repair …" at bounding box center [616, 213] width 769 height 232
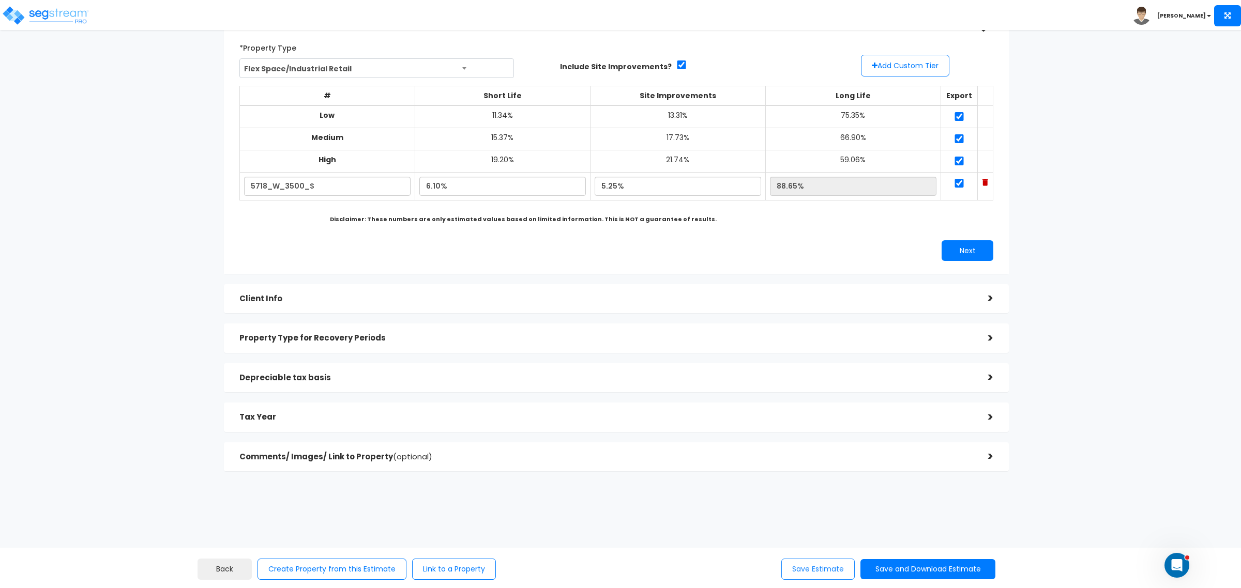
scroll to position [6, 0]
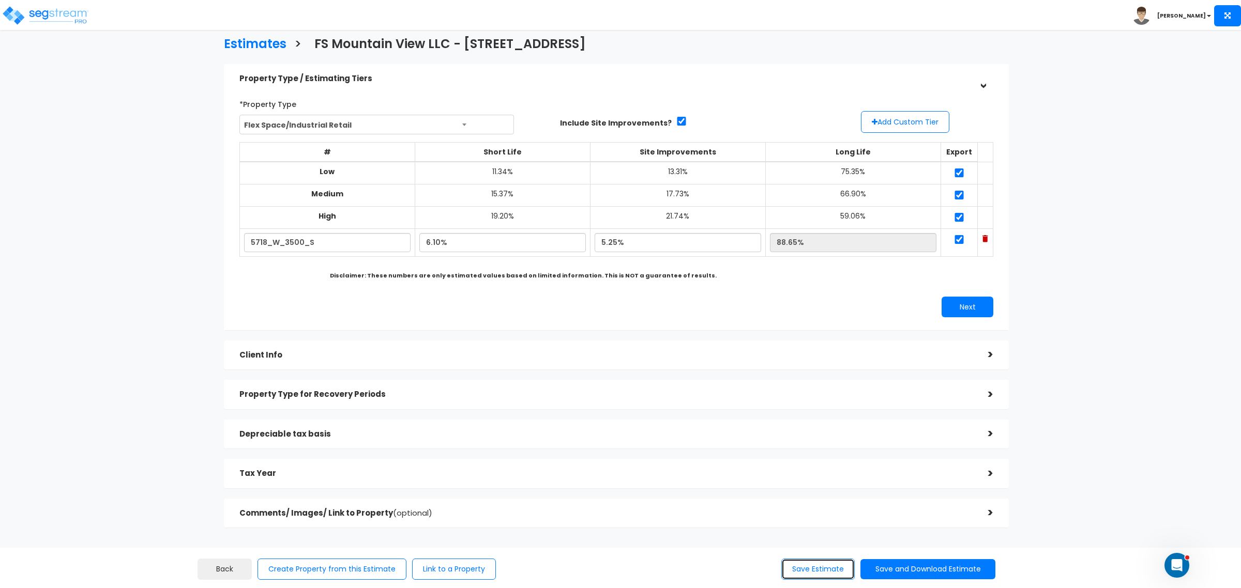
click at [820, 571] on button "Save Estimate" at bounding box center [817, 569] width 73 height 21
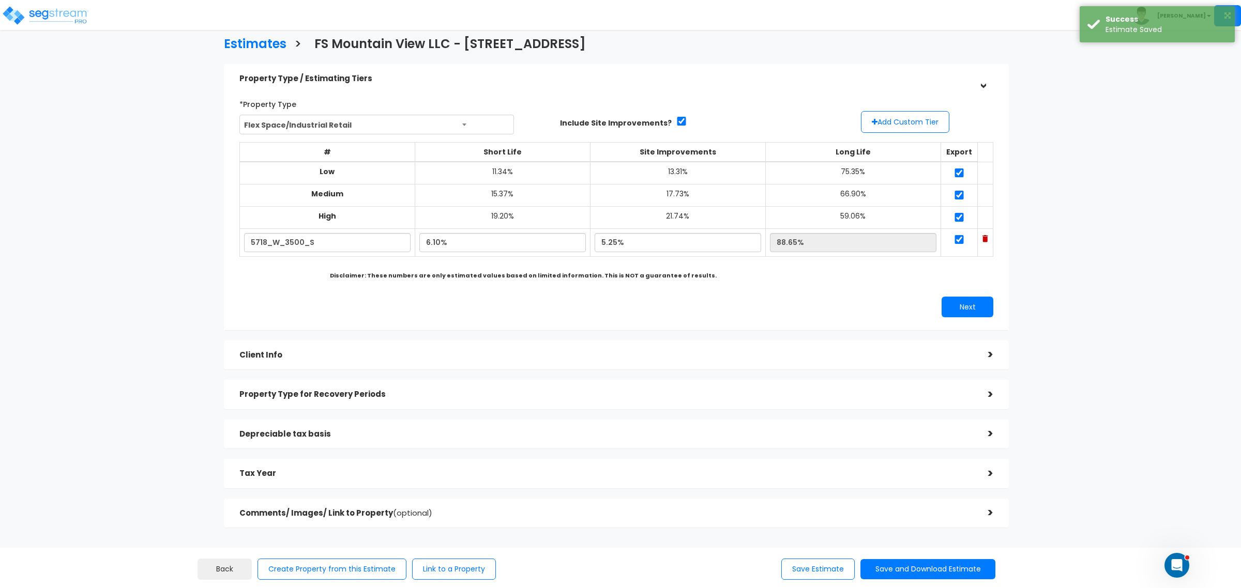
click at [498, 301] on div "Next" at bounding box center [616, 307] width 769 height 21
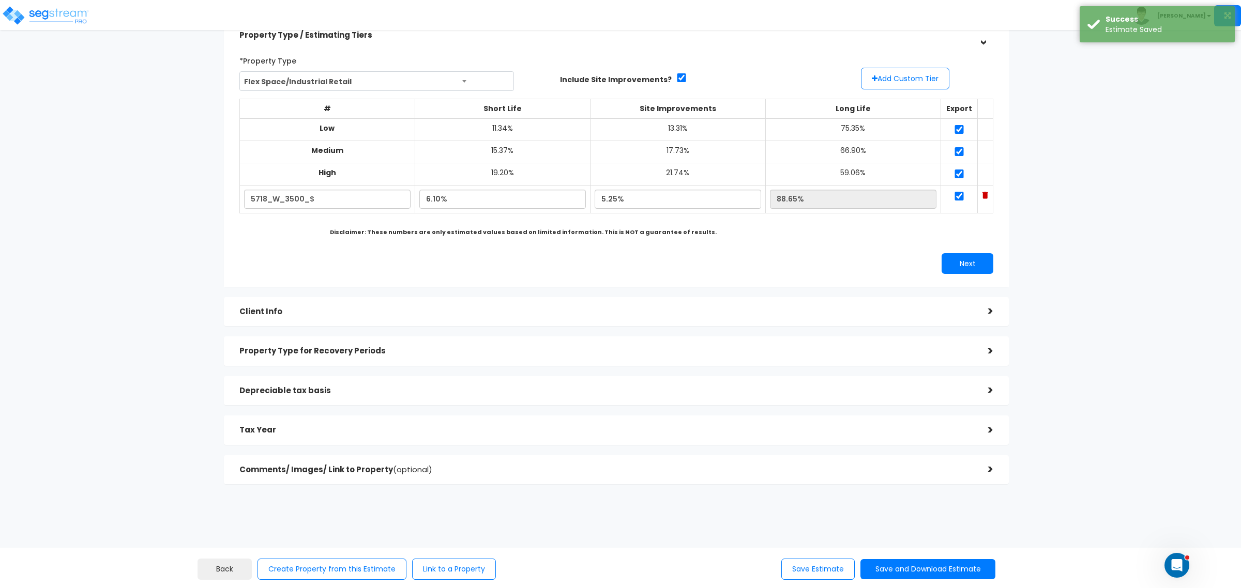
scroll to position [71, 0]
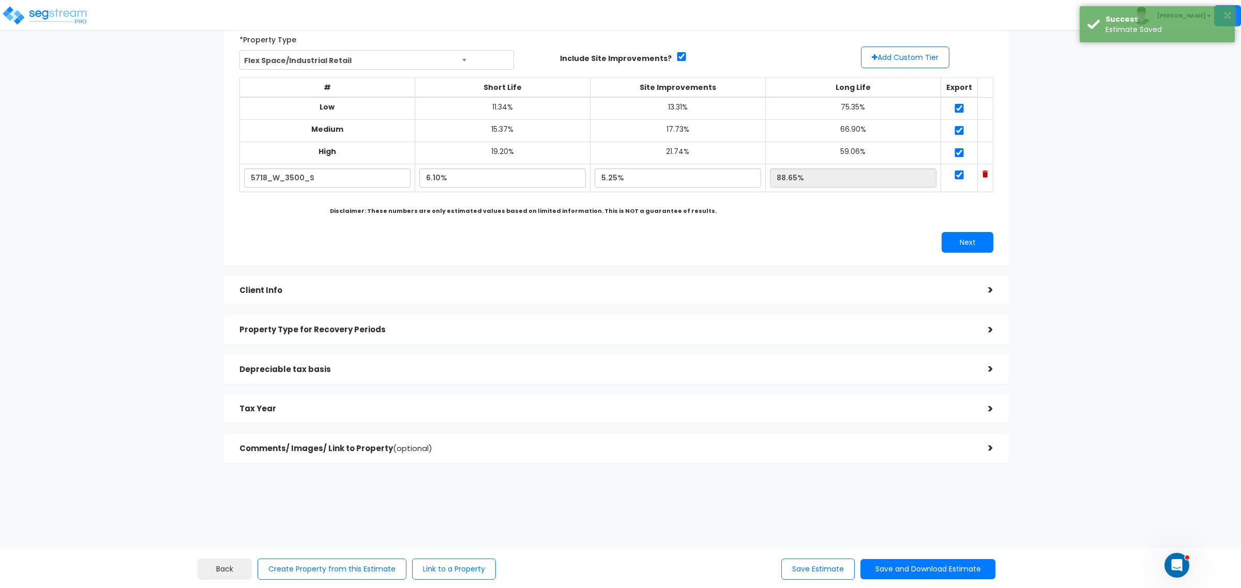
click at [484, 450] on h5 "Comments/ Images/ Link to Property (optional)" at bounding box center [605, 449] width 733 height 9
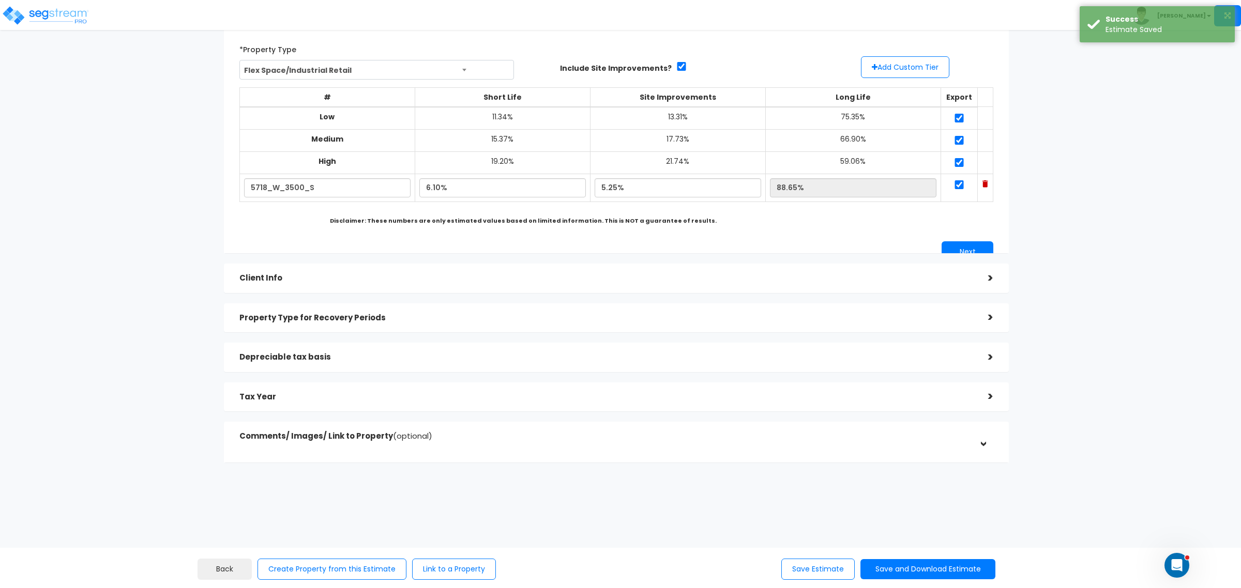
scroll to position [0, 0]
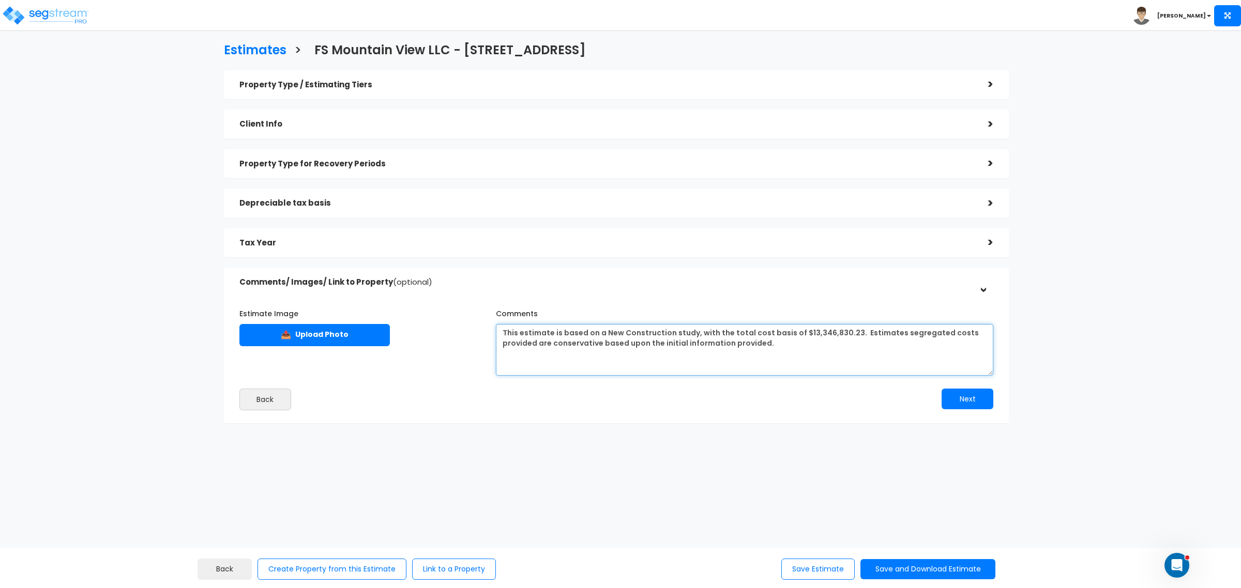
drag, startPoint x: 770, startPoint y: 347, endPoint x: 411, endPoint y: 324, distance: 360.0
click at [411, 324] on div "Estimate Image 📤 Upload Photo Comments" at bounding box center [616, 338] width 769 height 76
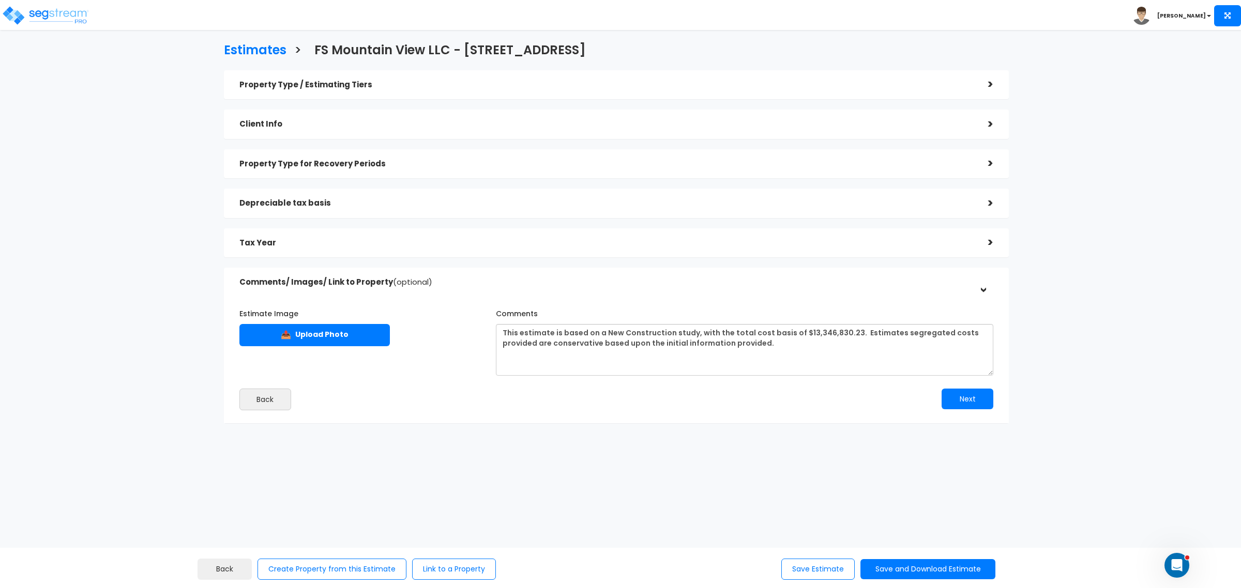
click at [530, 461] on div "Estimates > FS Mountain View LLC - 5718 W 3500 S Property Type / Estimating Tie…" at bounding box center [616, 236] width 1021 height 626
click at [971, 401] on button "Next" at bounding box center [967, 399] width 52 height 21
click at [815, 567] on button "Save Estimate" at bounding box center [817, 569] width 73 height 21
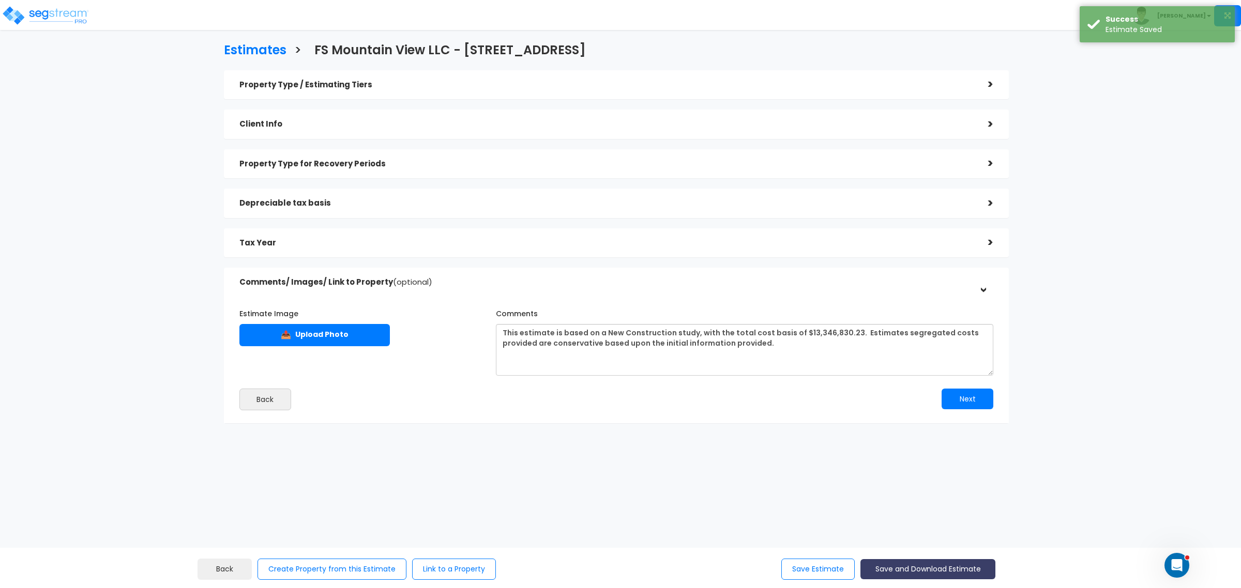
click at [894, 561] on button "Save and Download Estimate" at bounding box center [927, 569] width 135 height 20
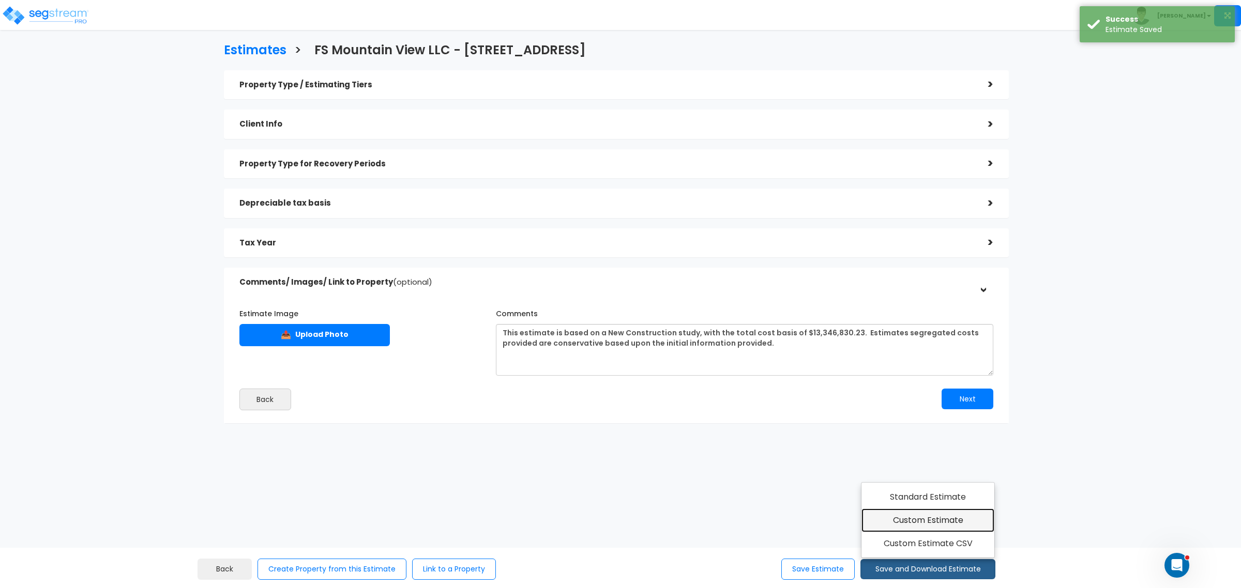
click at [902, 521] on link "Custom Estimate" at bounding box center [927, 521] width 133 height 24
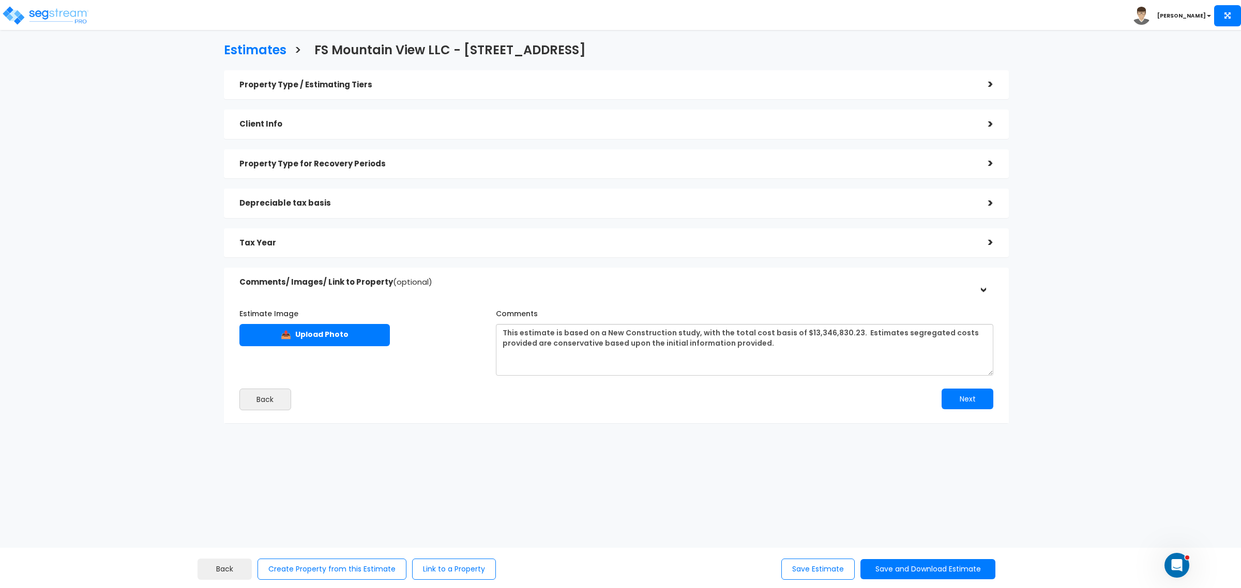
click at [286, 171] on div "Property Type for Recovery Periods" at bounding box center [605, 164] width 733 height 19
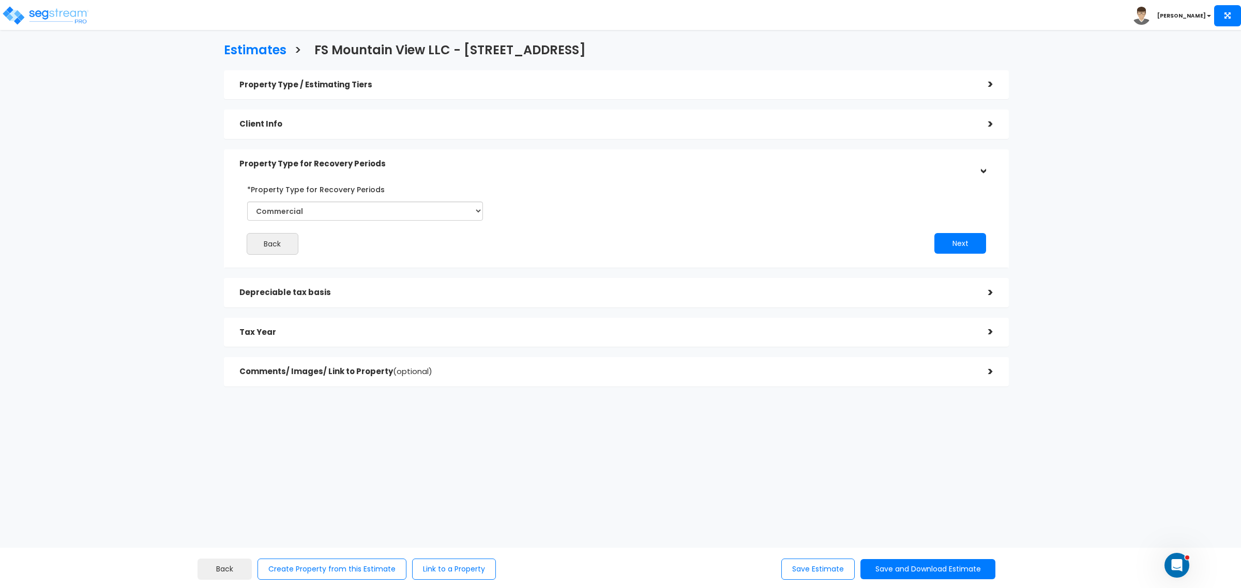
click at [284, 292] on h5 "Depreciable tax basis" at bounding box center [605, 292] width 733 height 9
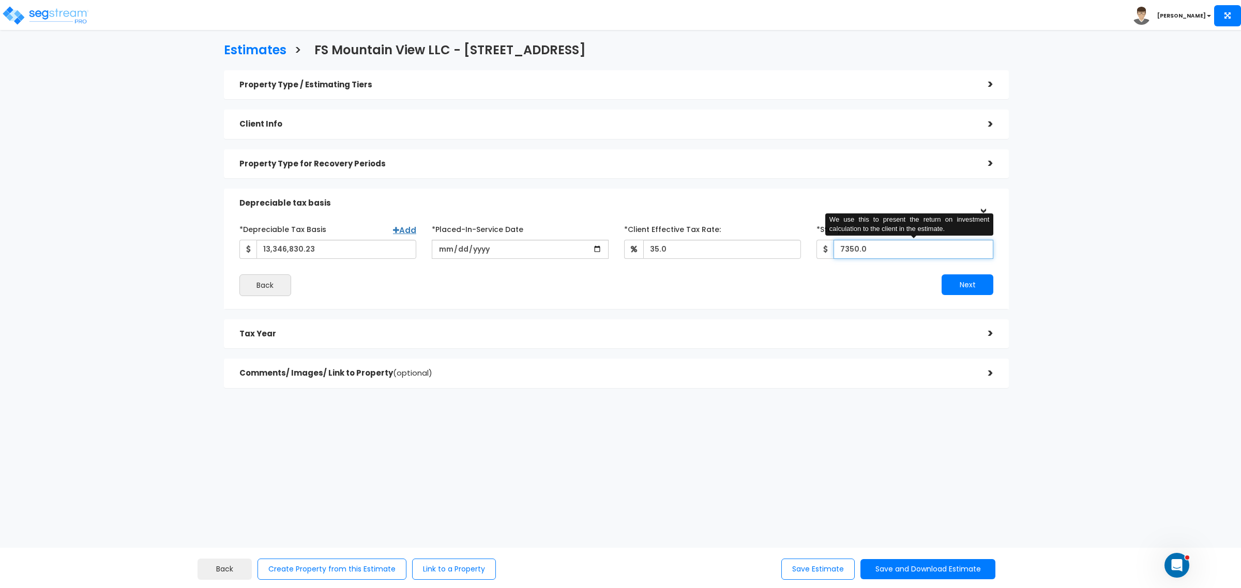
click at [876, 252] on input "7350.0" at bounding box center [913, 249] width 160 height 19
drag, startPoint x: 880, startPoint y: 253, endPoint x: 792, endPoint y: 247, distance: 88.1
click at [792, 247] on div "*Depreciable Tax Basis Add 13,346,830.23 *Placed-In-Service Date 2024-05-15 *Pu…" at bounding box center [616, 240] width 769 height 38
drag, startPoint x: 862, startPoint y: 247, endPoint x: 809, endPoint y: 247, distance: 52.7
click at [809, 247] on div "*Study Fee 7,750 We use this to present the return on investment calculation to…" at bounding box center [904, 240] width 192 height 38
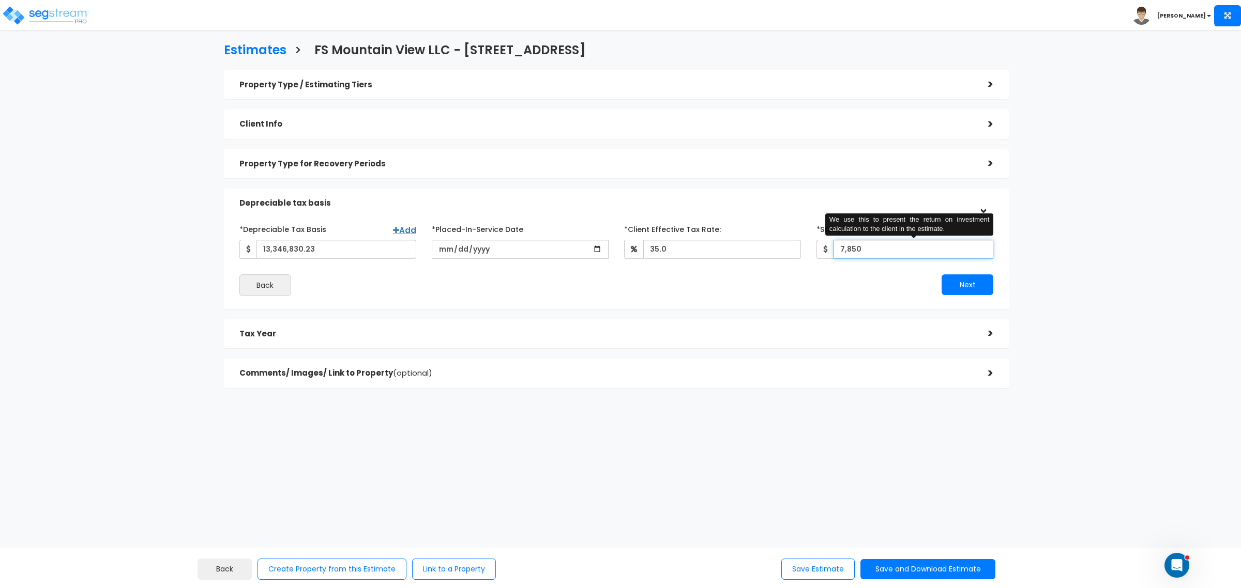
type input "7,850"
click at [694, 289] on div "Next" at bounding box center [808, 284] width 385 height 21
click at [966, 276] on button "Next" at bounding box center [967, 284] width 52 height 21
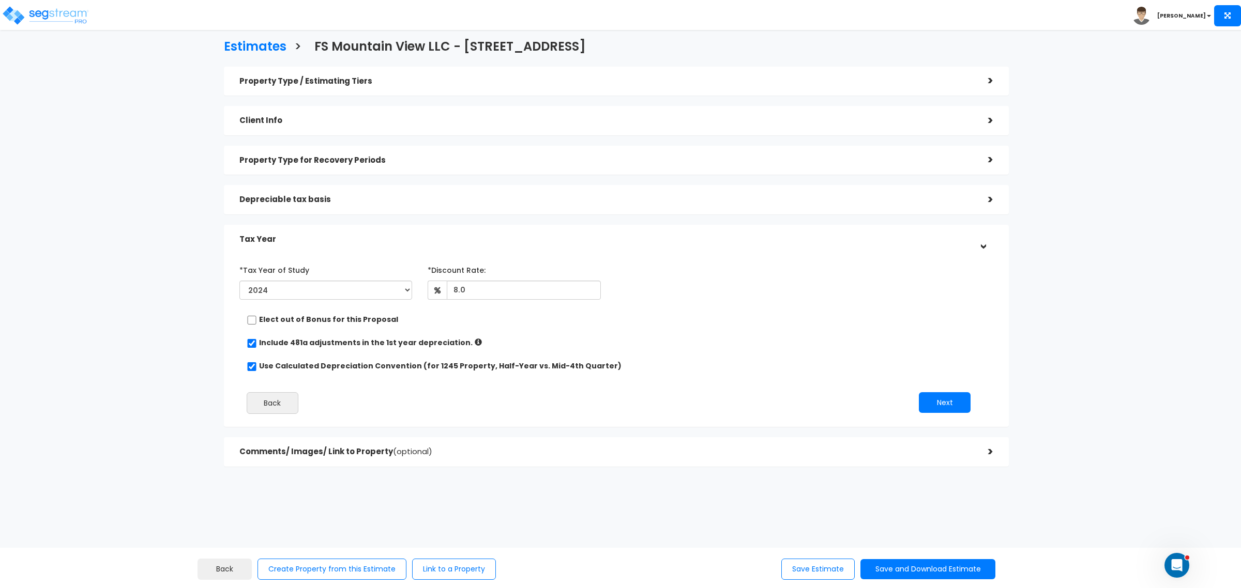
scroll to position [8, 0]
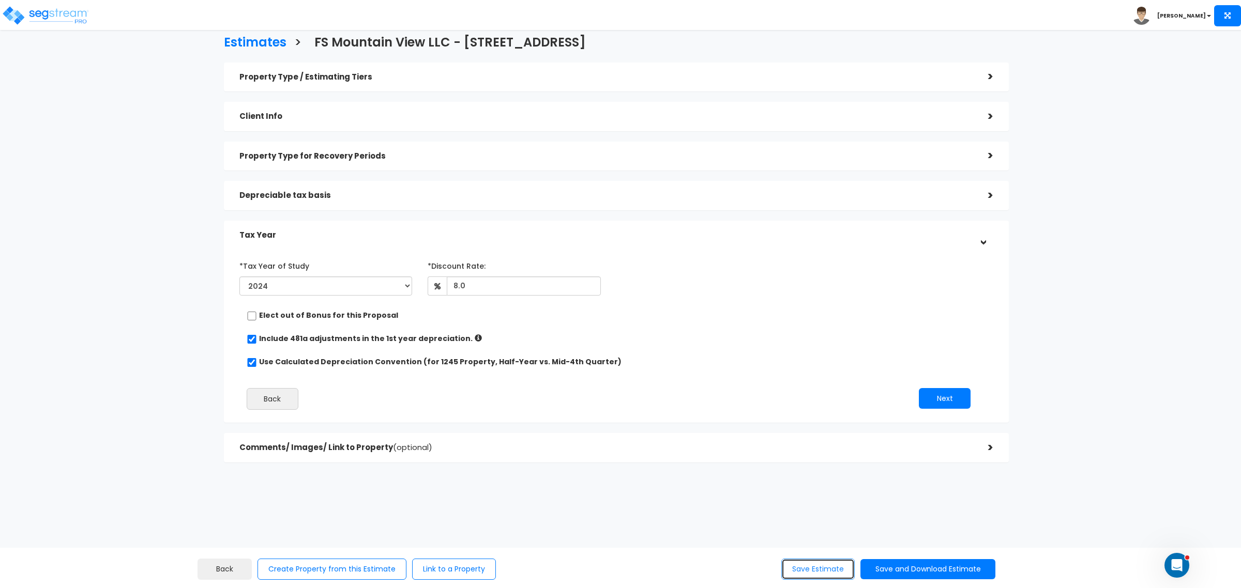
click at [822, 567] on button "Save Estimate" at bounding box center [817, 569] width 73 height 21
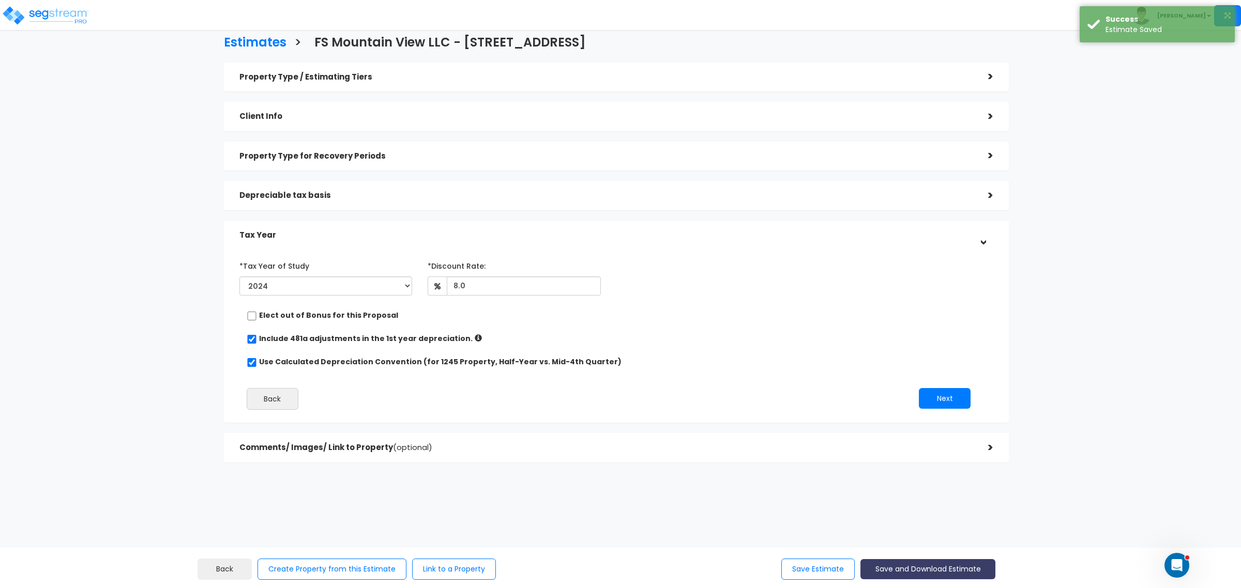
click at [897, 567] on button "Save and Download Estimate" at bounding box center [927, 569] width 135 height 20
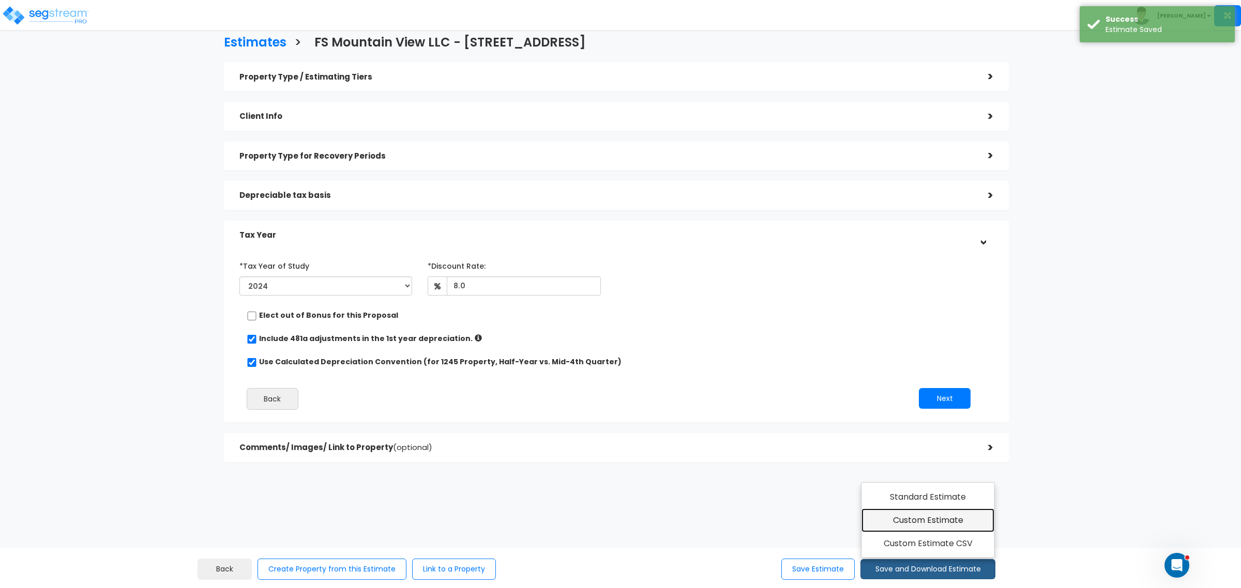
click at [900, 519] on link "Custom Estimate" at bounding box center [927, 521] width 133 height 24
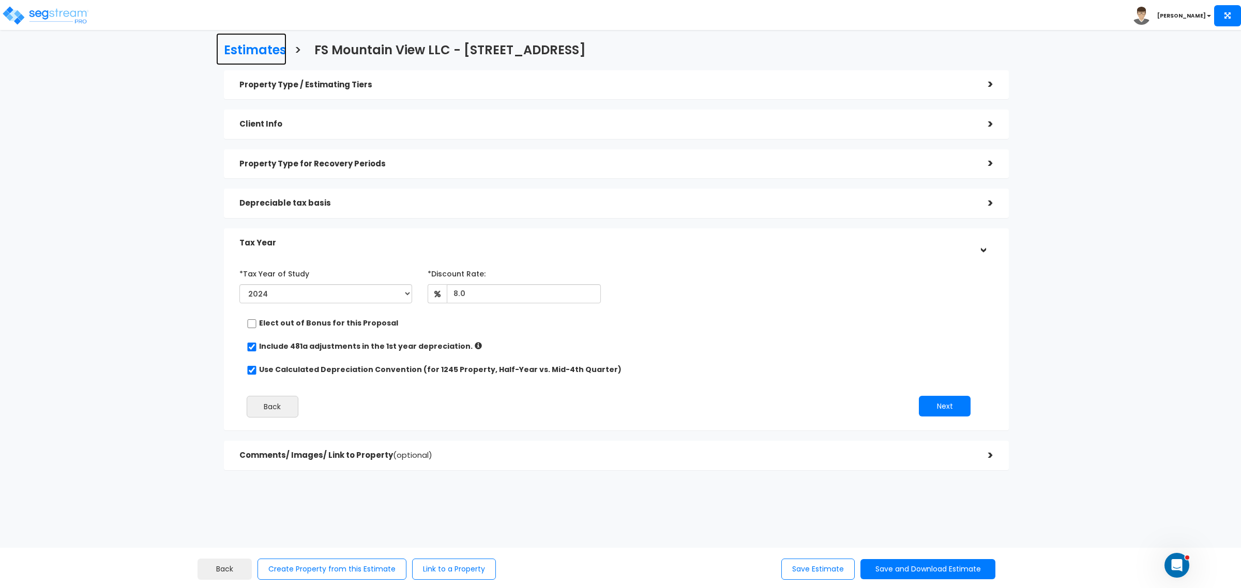
click at [242, 45] on h3 "Estimates" at bounding box center [255, 51] width 63 height 16
